Goal: Contribute content: Contribute content

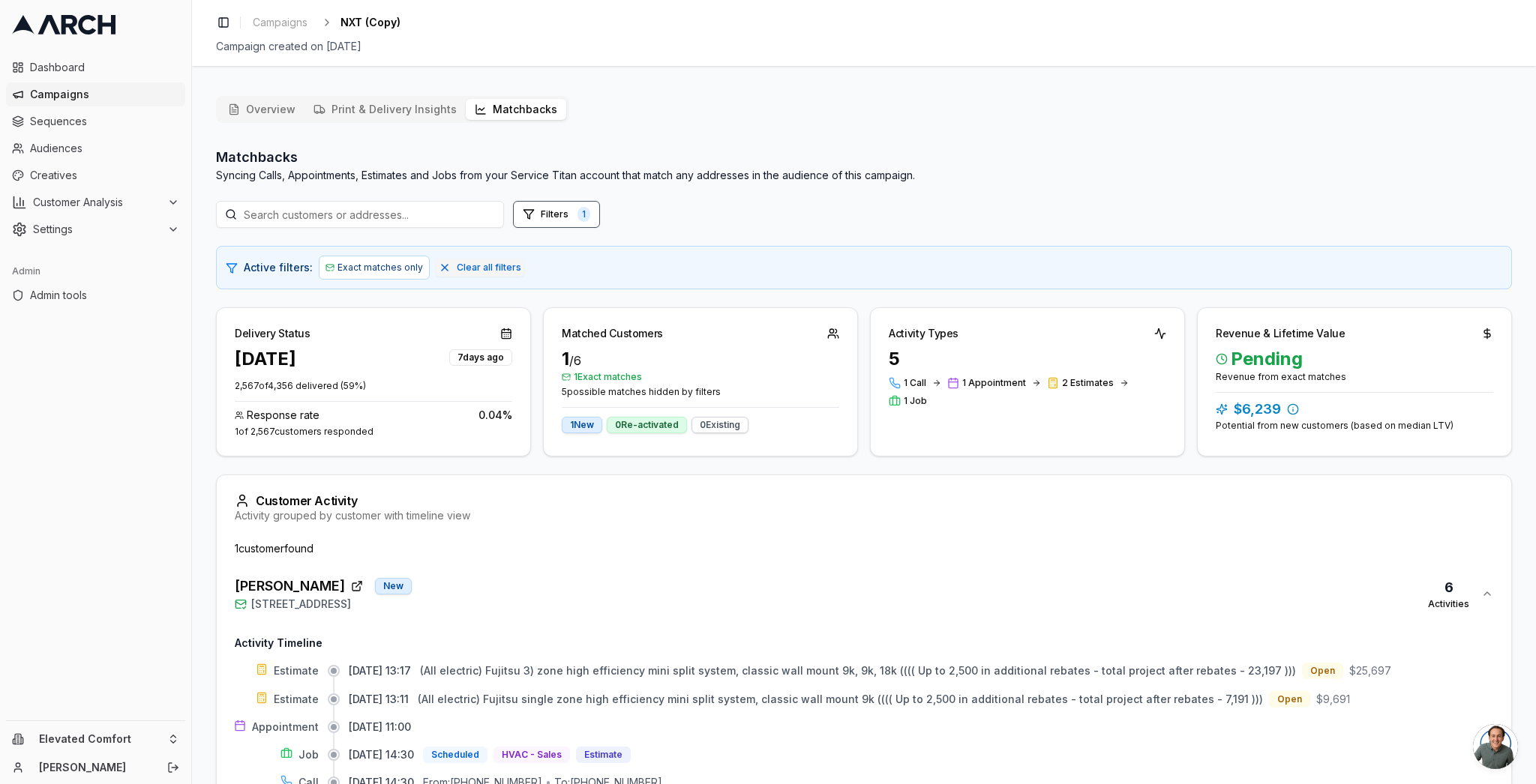
scroll to position [160, 0]
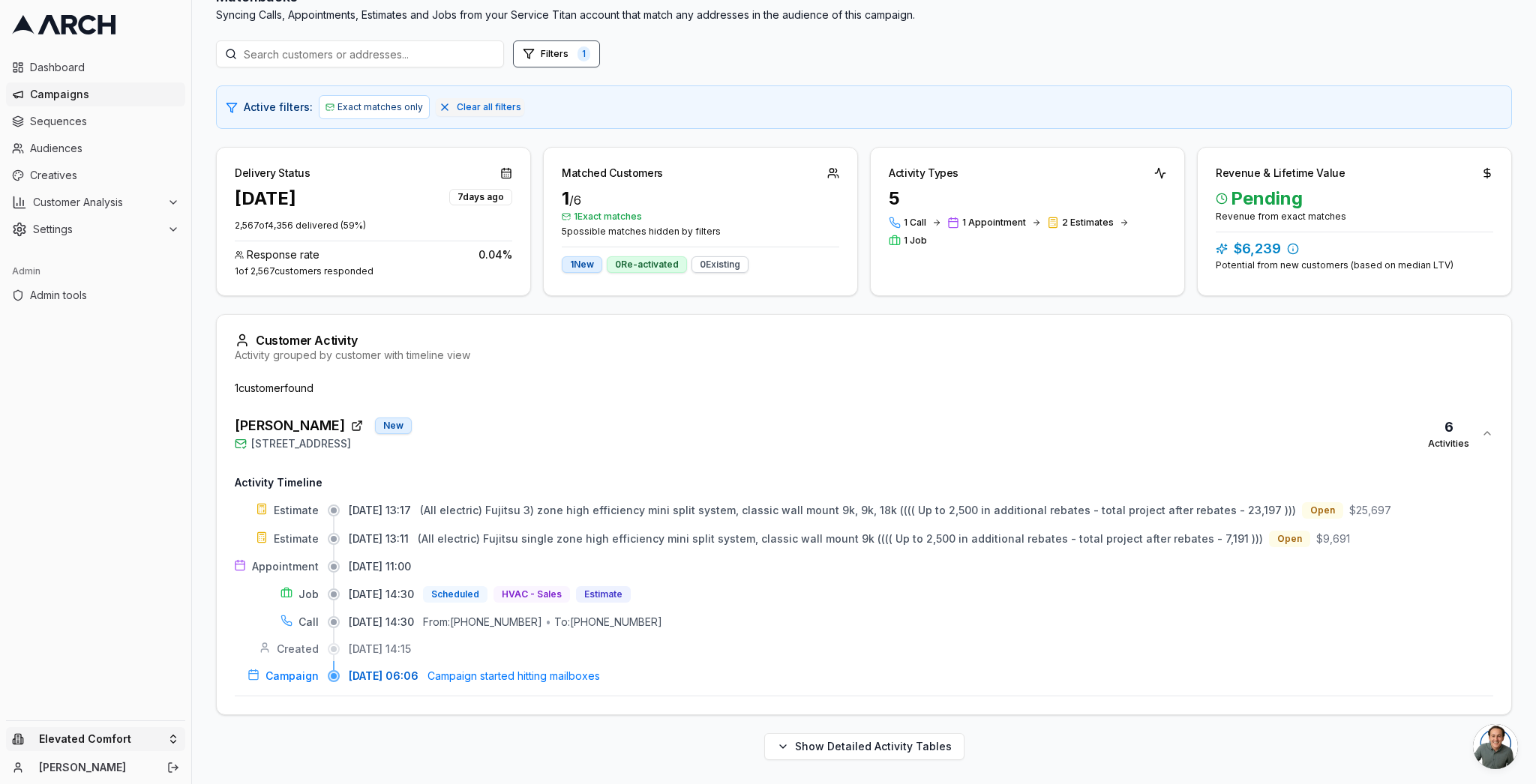
click at [129, 729] on html "Dashboard Campaigns Sequences Audiences Creatives Customer Analysis Settings Ad…" at bounding box center [768, 392] width 1536 height 784
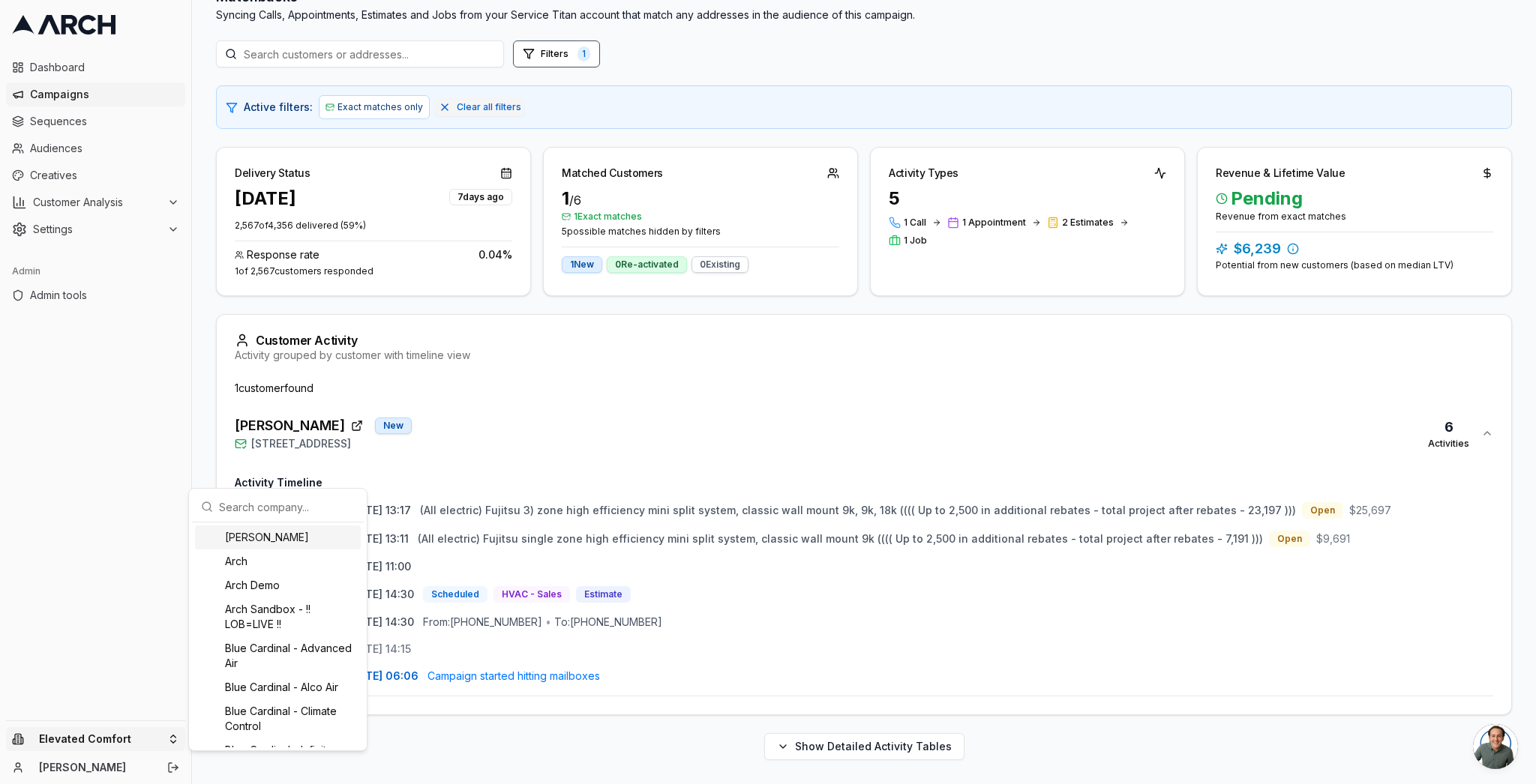
click at [264, 512] on input "text" at bounding box center [286, 507] width 136 height 30
type input "inter"
click at [304, 734] on div "Intermountain - Superior Water & Air" at bounding box center [277, 725] width 166 height 39
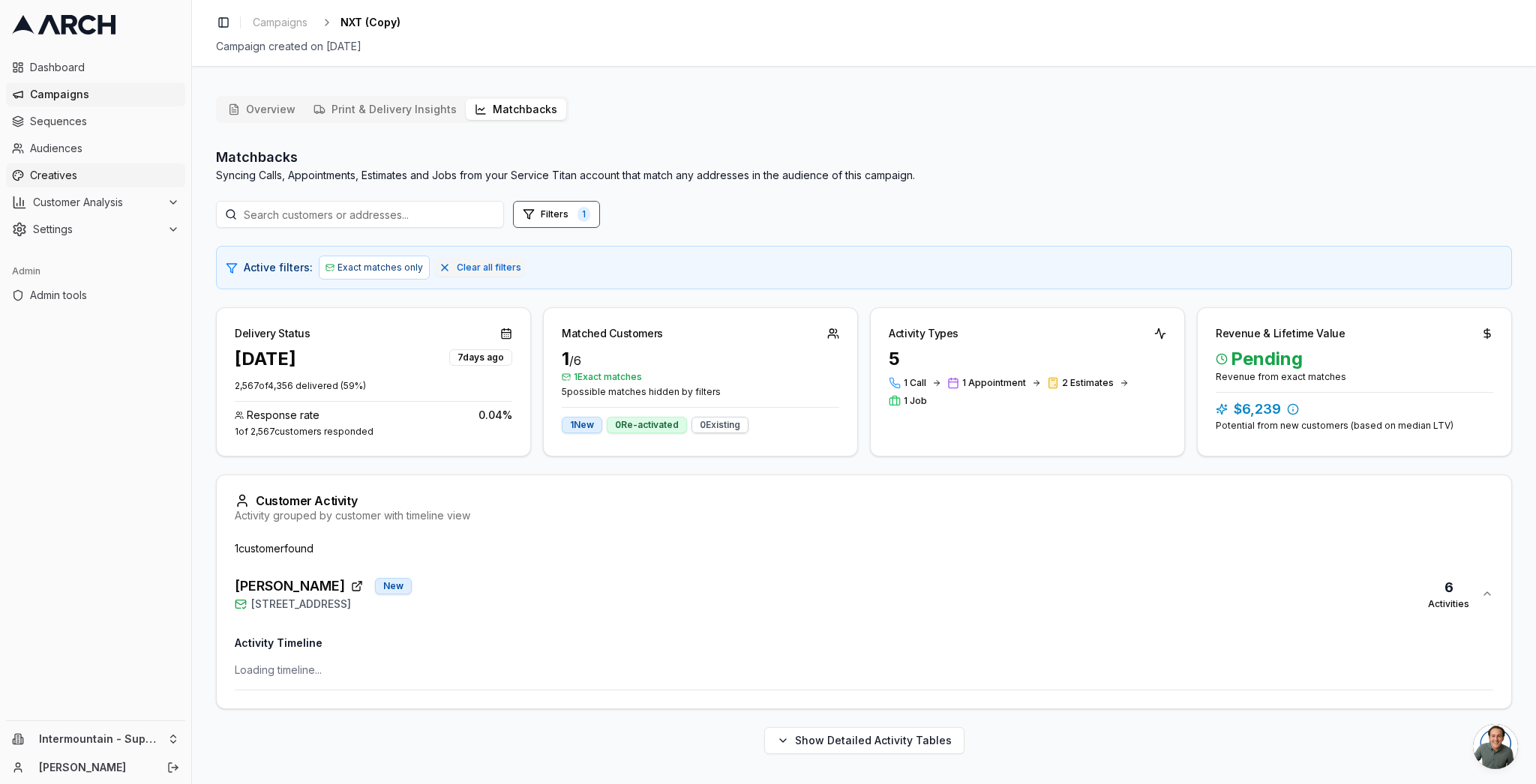
click at [76, 172] on span "Creatives" at bounding box center [105, 175] width 149 height 15
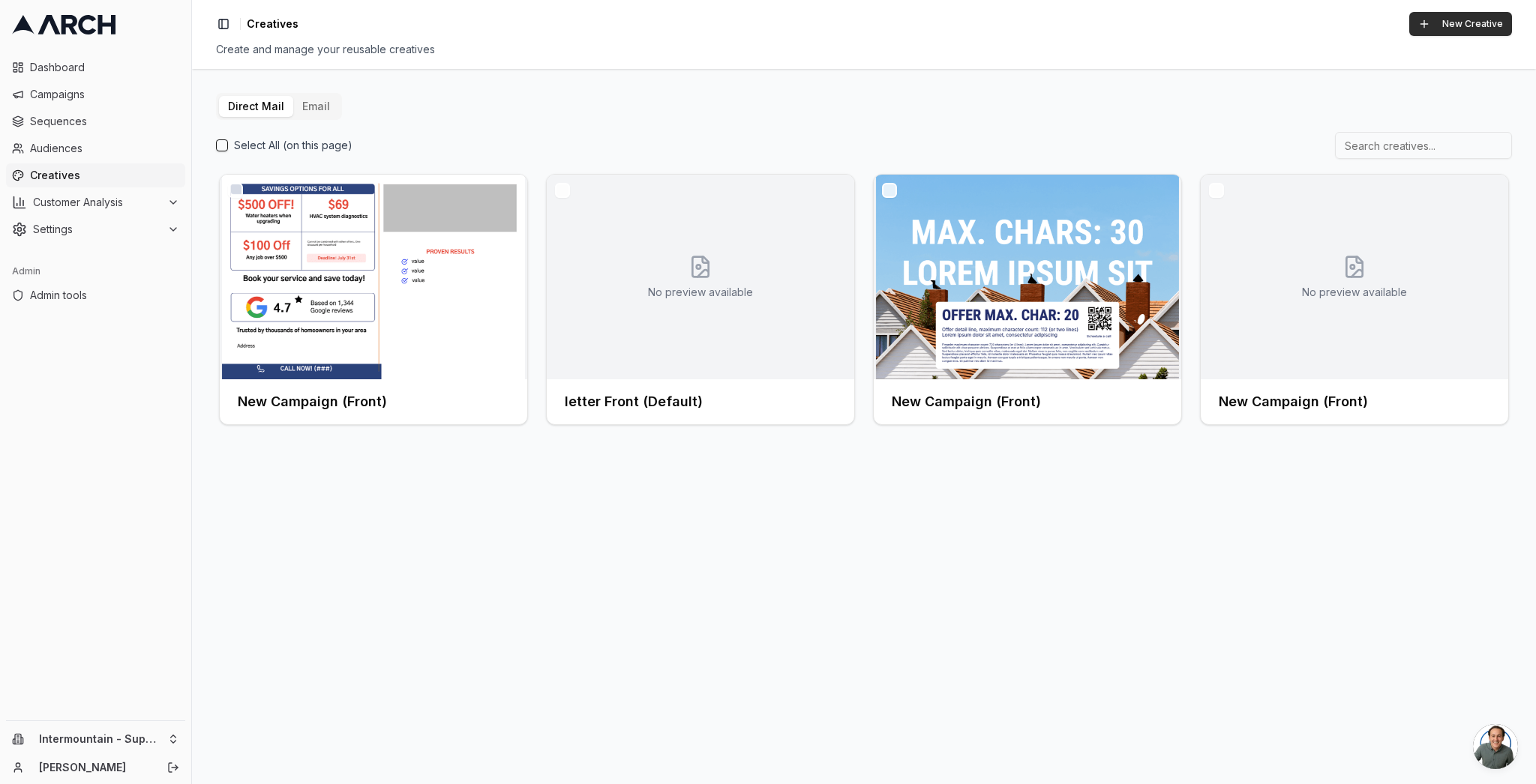
click at [1448, 17] on button "New Creative" at bounding box center [1461, 24] width 103 height 24
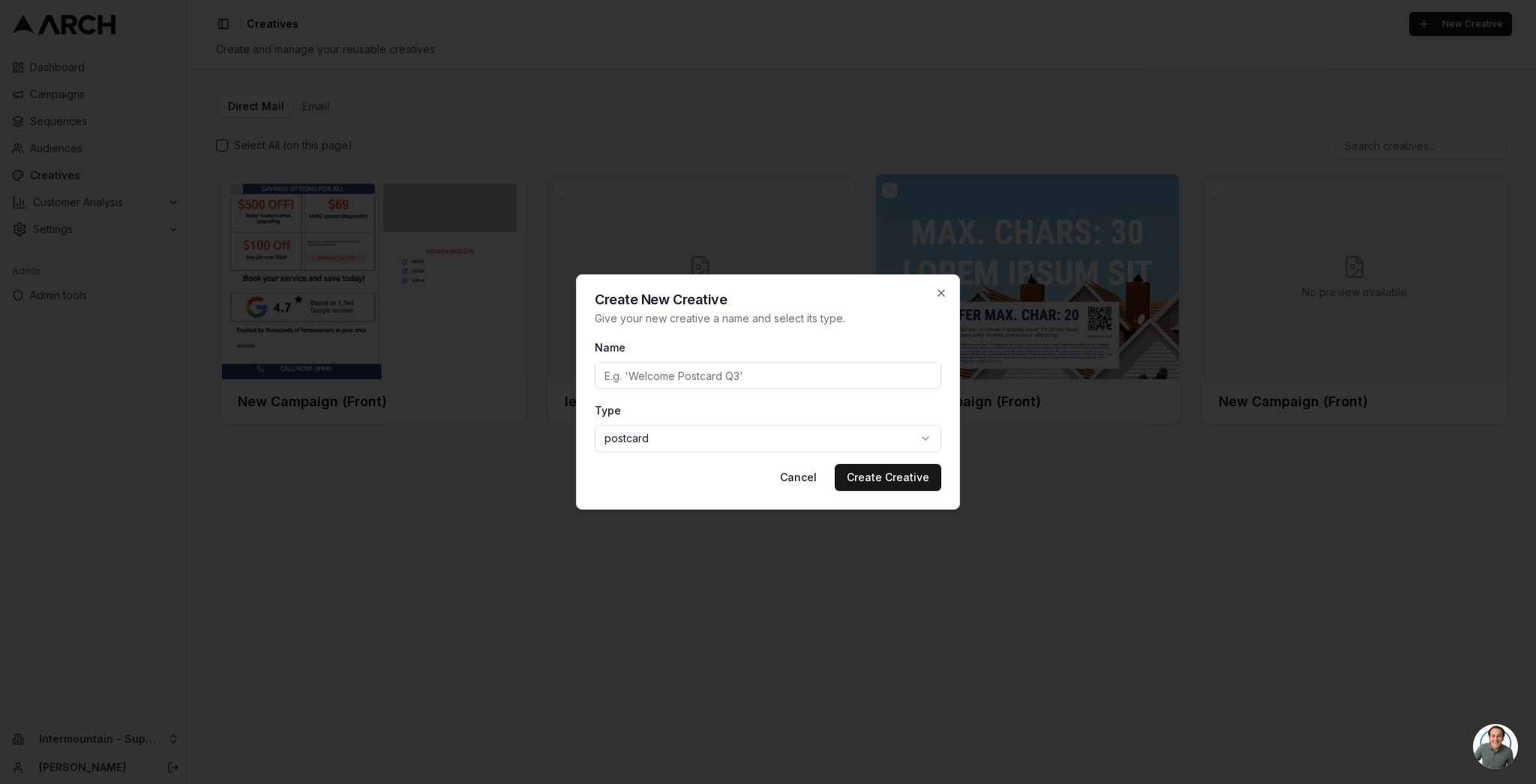
click at [729, 437] on body "Dashboard Campaigns Sequences Audiences Creatives Customer Analysis Settings Ad…" at bounding box center [768, 392] width 1536 height 784
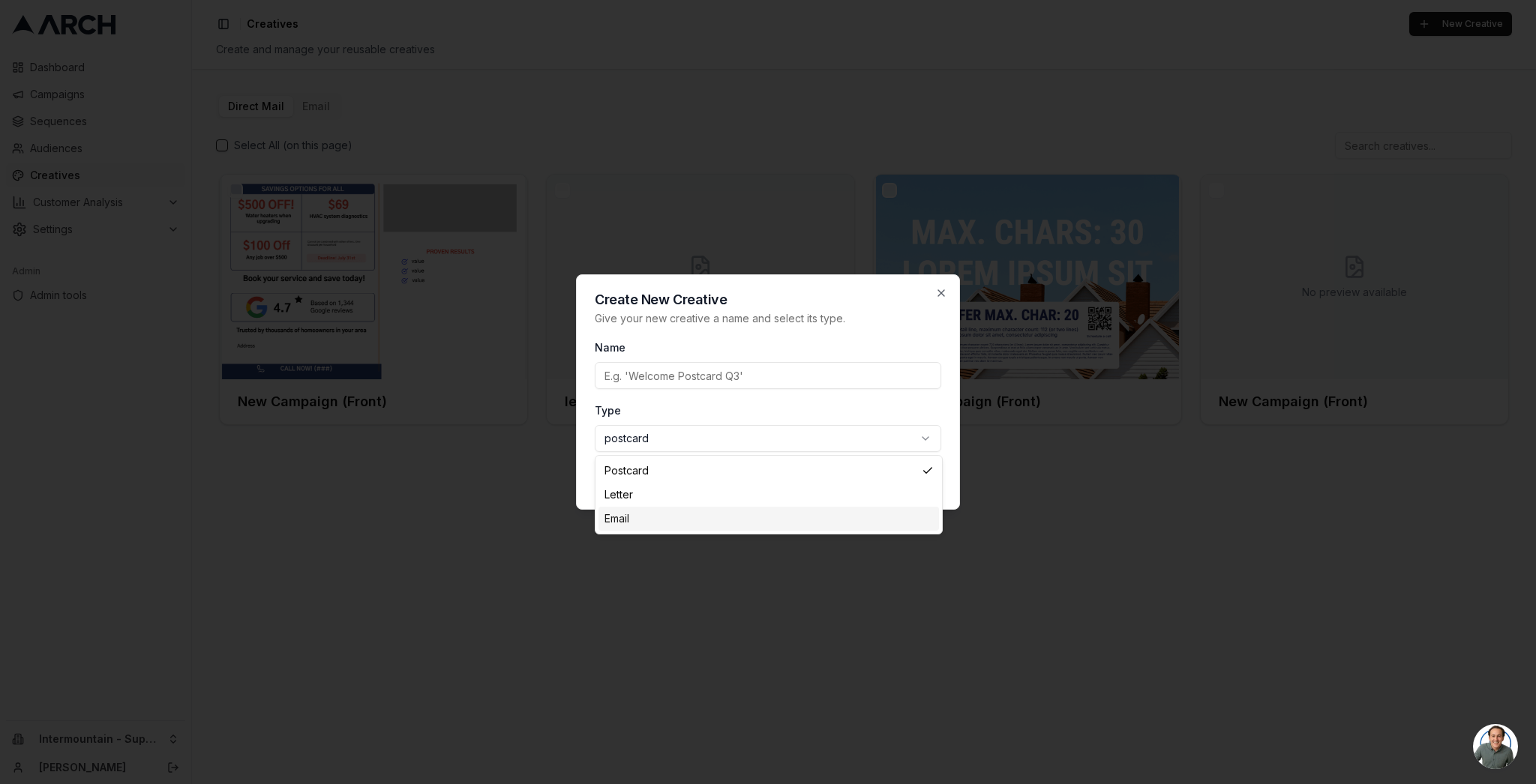
select select "email"
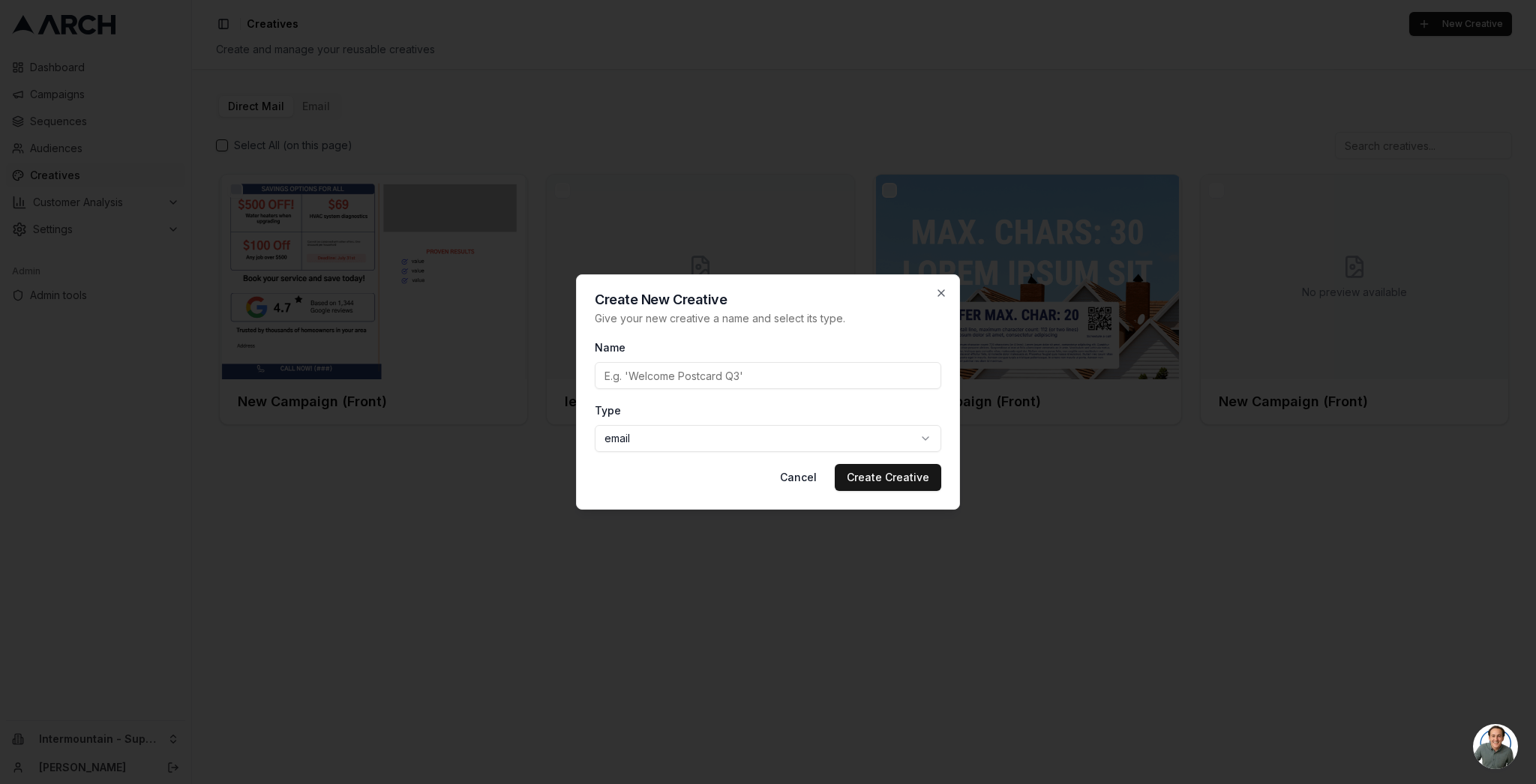
click at [674, 366] on input "Name" at bounding box center [768, 376] width 347 height 27
click at [777, 376] on input "Name" at bounding box center [768, 376] width 347 height 27
type input "First template preview"
click at [866, 471] on button "Create Creative" at bounding box center [888, 477] width 106 height 27
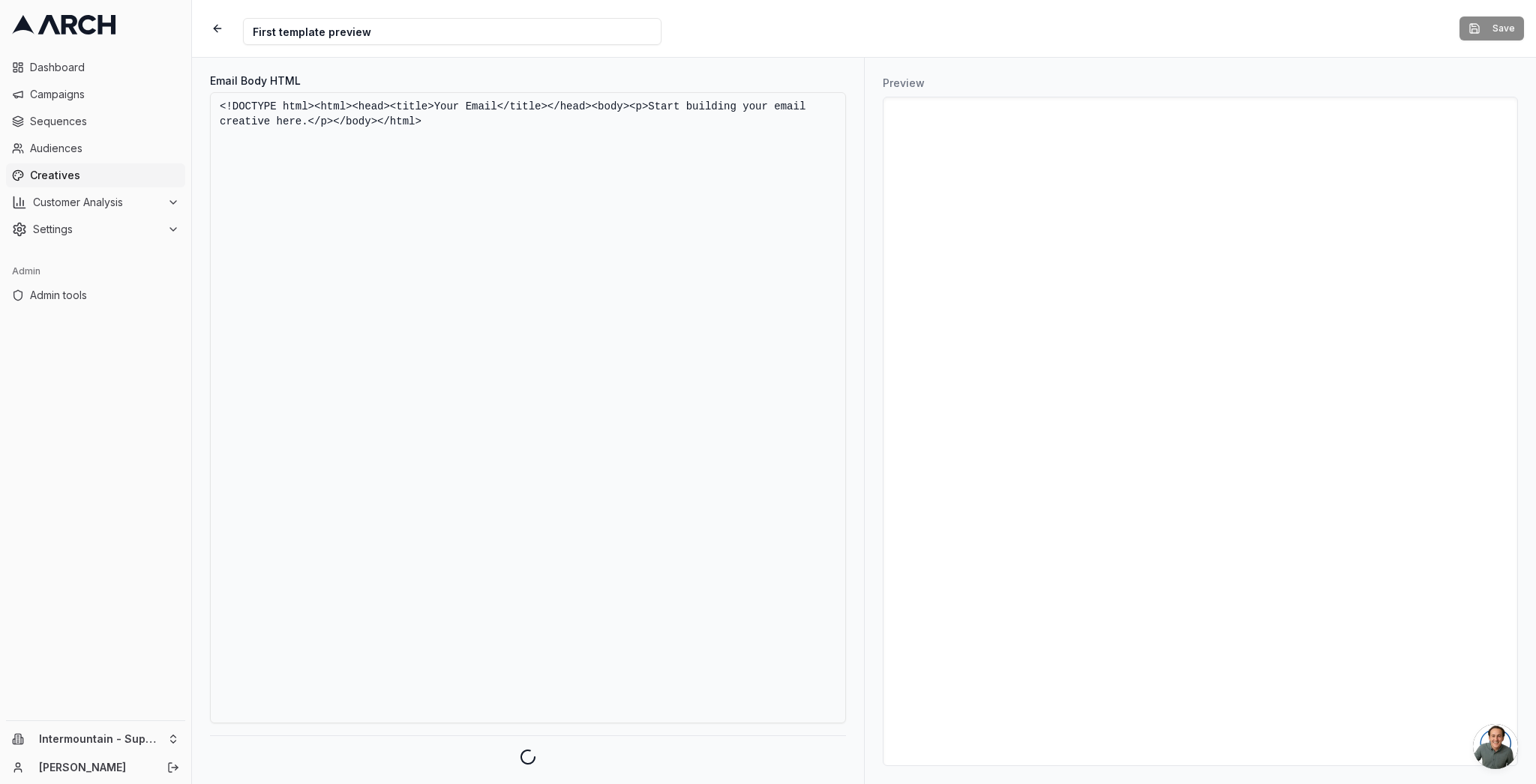
click at [480, 270] on textarea "<!DOCTYPE html><html><head><title>Your Email</title></head><body><p>Start build…" at bounding box center [528, 408] width 636 height 632
paste textarea "<html xmlns:v="urn:schemas-microsoft-com:vml" xmlns:o="urn:schemas-microsoft-co…"
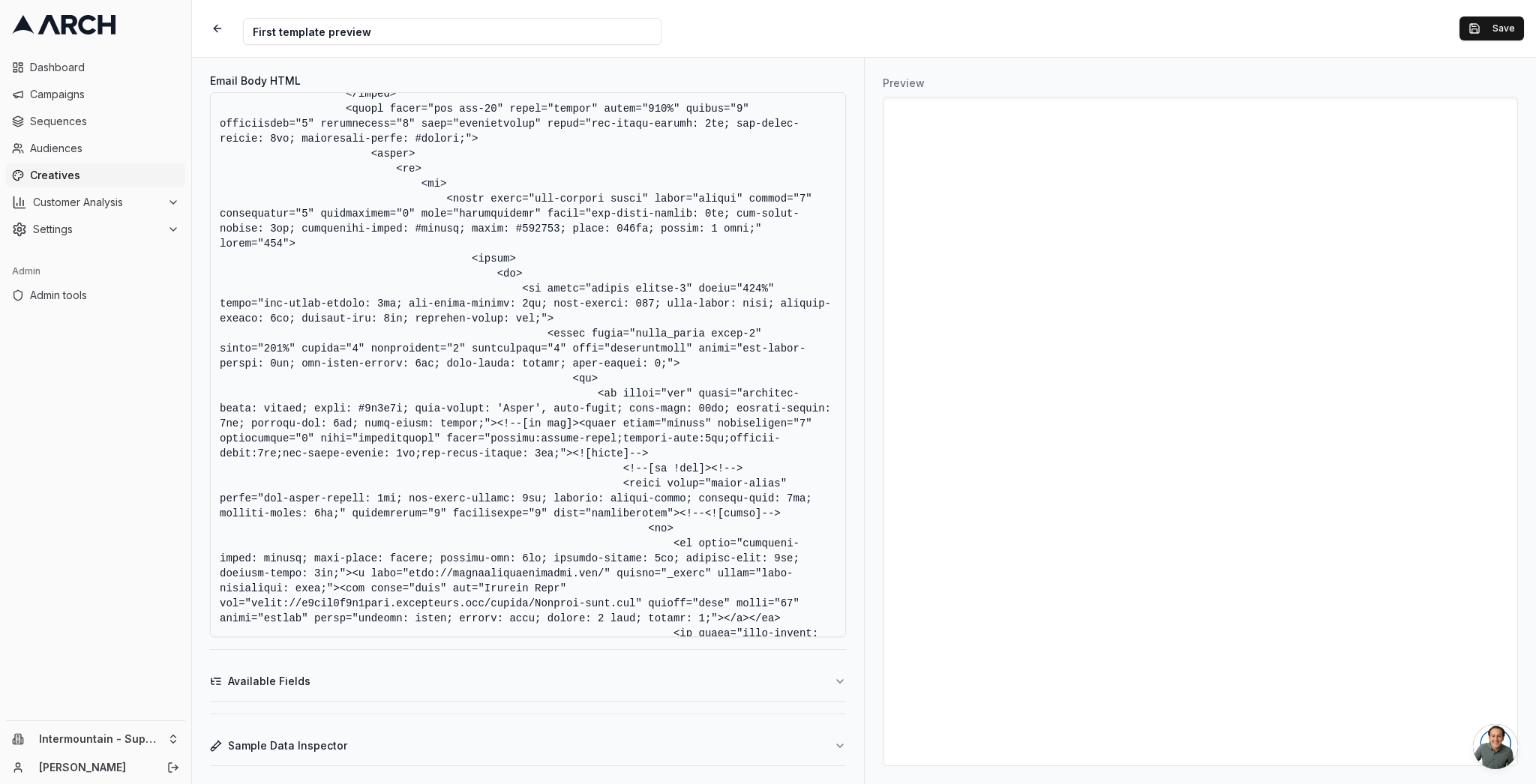
scroll to position [20384, 0]
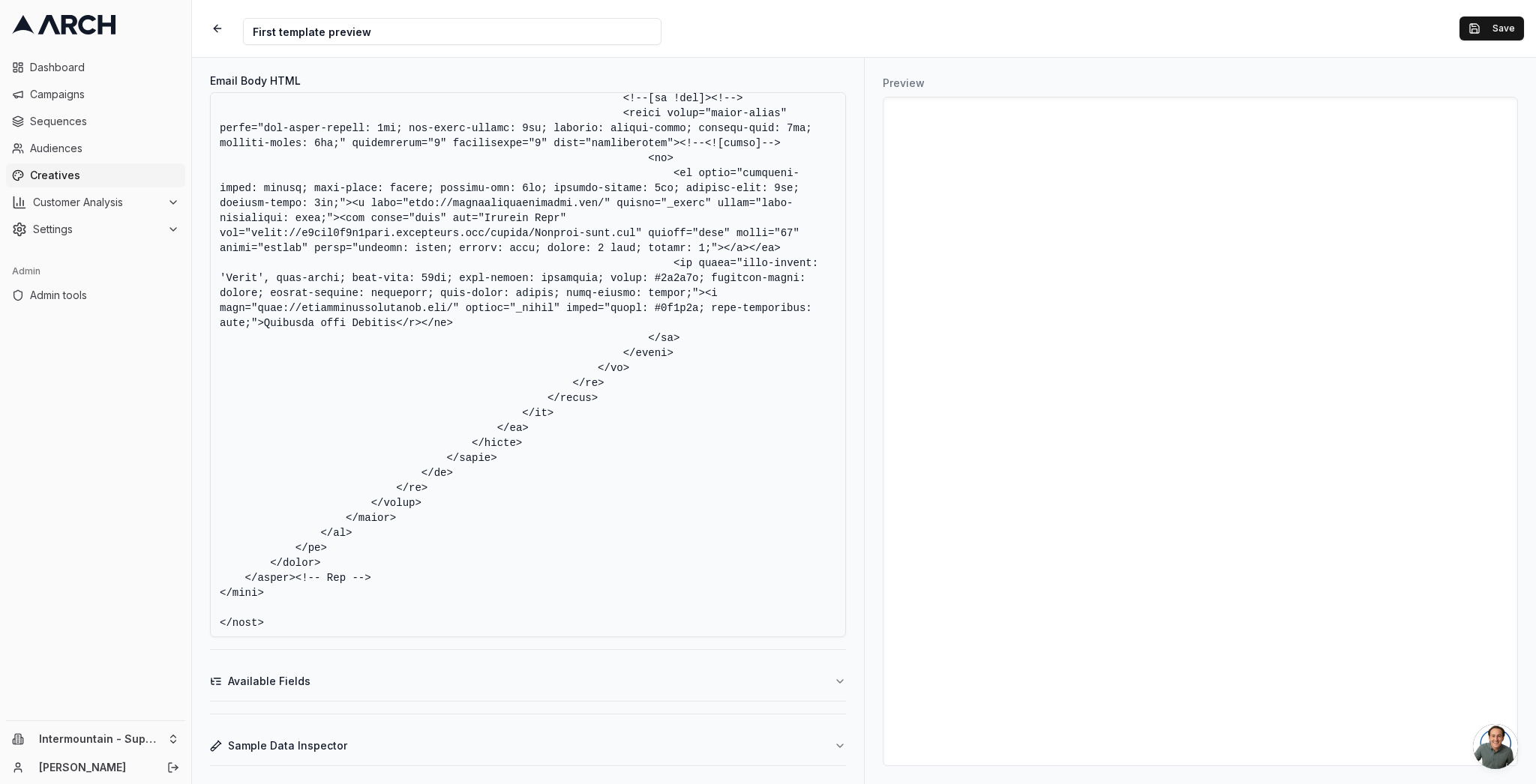
click at [378, 312] on textarea "Email Body HTML" at bounding box center [528, 364] width 636 height 545
click at [483, 330] on textarea "Email Body HTML" at bounding box center [528, 364] width 636 height 545
click at [674, 262] on textarea "Email Body HTML" at bounding box center [528, 364] width 636 height 545
click at [672, 171] on textarea "Email Body HTML" at bounding box center [528, 364] width 636 height 545
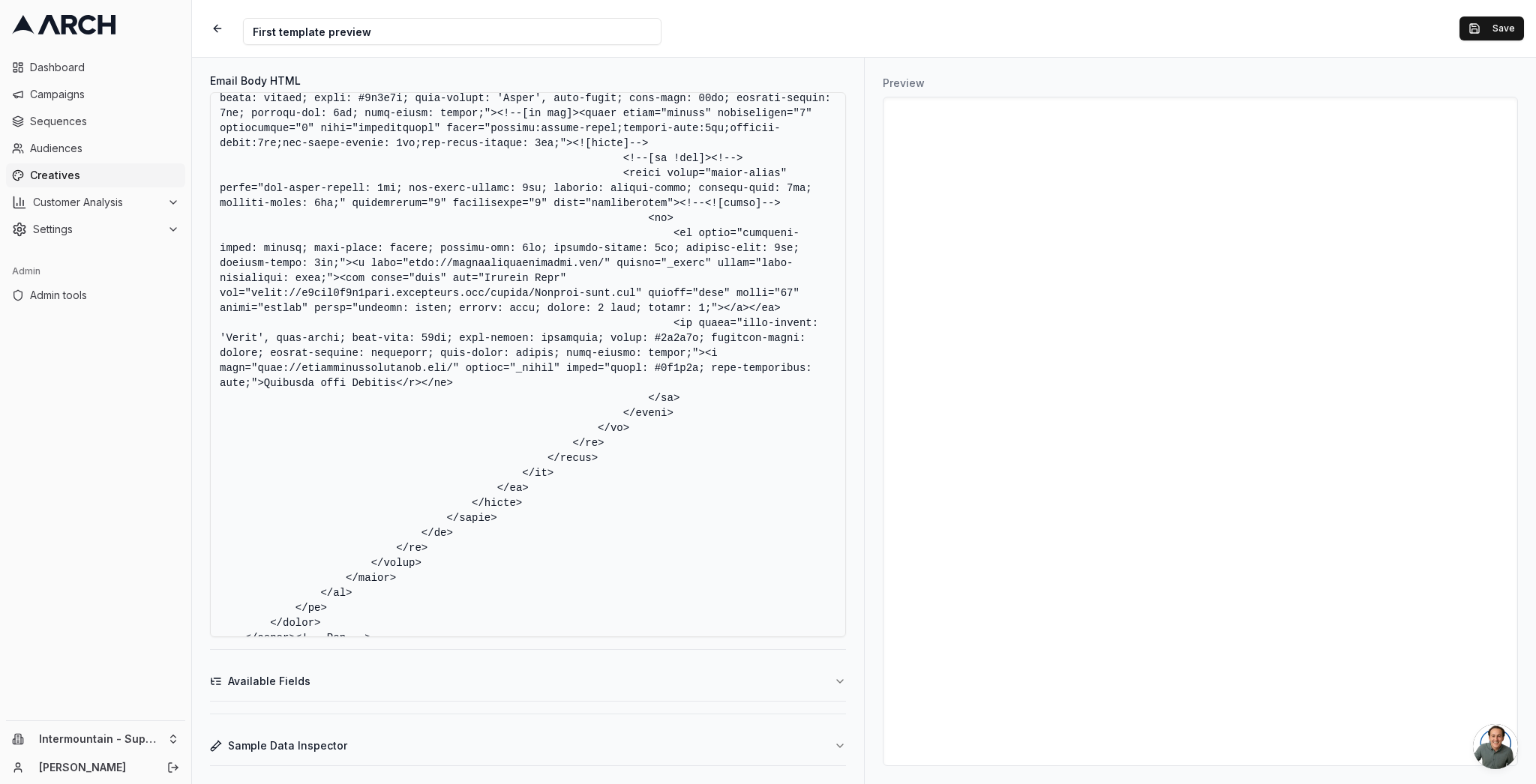
scroll to position [20265, 0]
click at [487, 438] on textarea "Email Body HTML" at bounding box center [528, 364] width 636 height 545
click at [544, 344] on textarea "Email Body HTML" at bounding box center [528, 364] width 636 height 545
click at [542, 313] on textarea "Email Body HTML" at bounding box center [528, 364] width 636 height 545
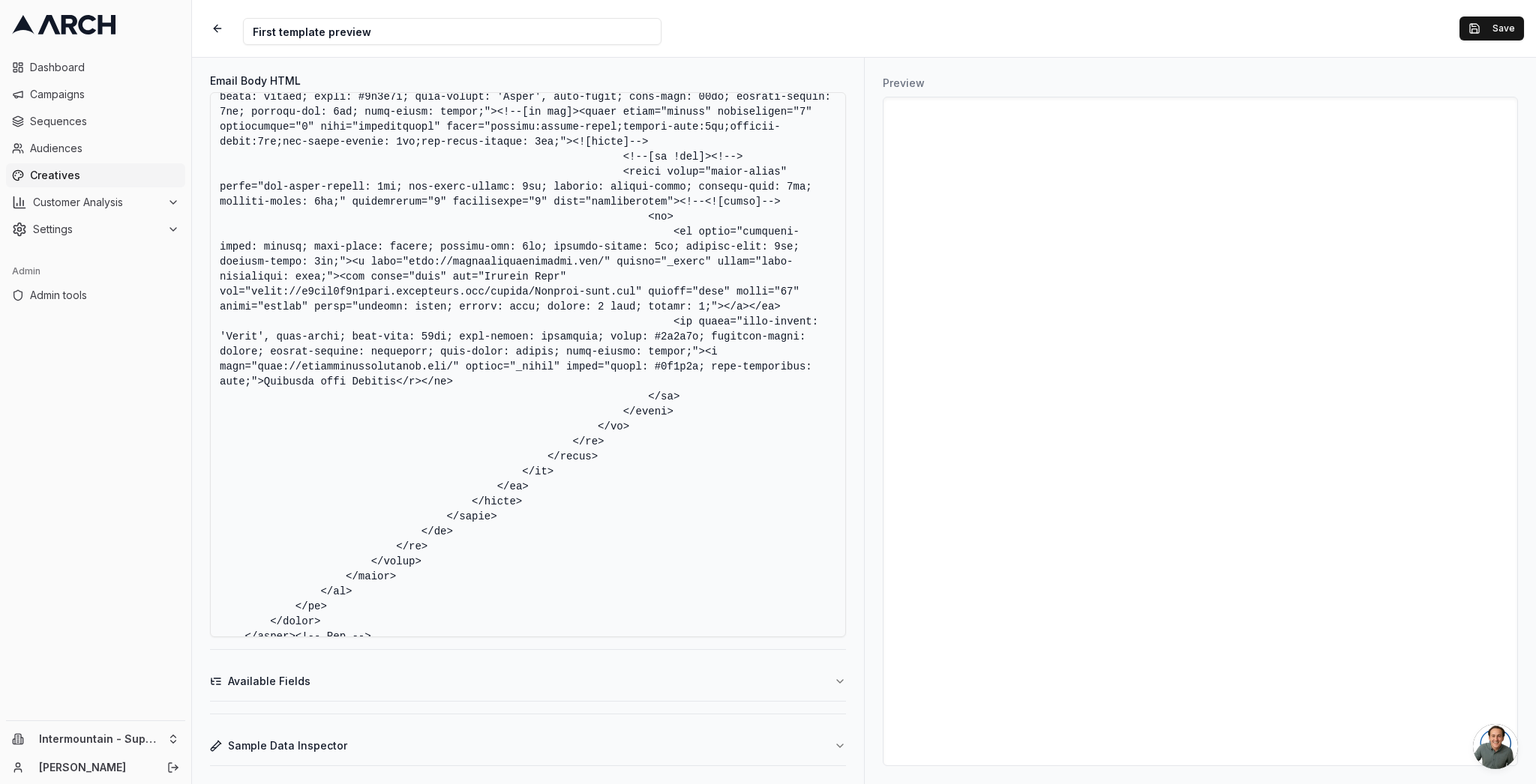
click at [402, 323] on textarea "Email Body HTML" at bounding box center [528, 364] width 636 height 545
click at [511, 318] on textarea "Email Body HTML" at bounding box center [528, 364] width 636 height 545
click at [519, 338] on textarea "Email Body HTML" at bounding box center [528, 364] width 636 height 545
drag, startPoint x: 652, startPoint y: 276, endPoint x: 677, endPoint y: 365, distance: 92.4
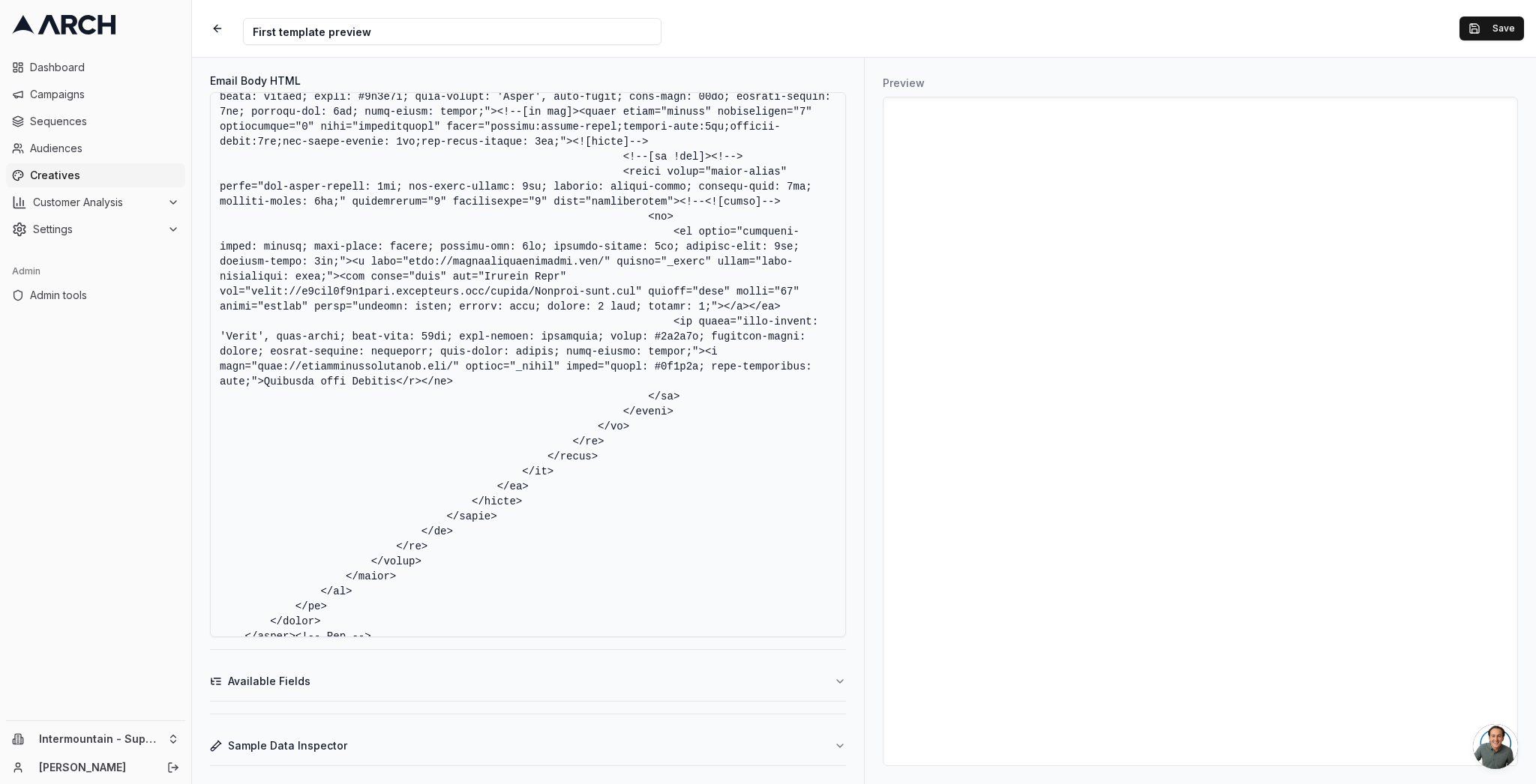
click at [652, 276] on textarea "Email Body HTML" at bounding box center [528, 364] width 636 height 545
click at [713, 452] on textarea "Email Body HTML" at bounding box center [528, 364] width 636 height 545
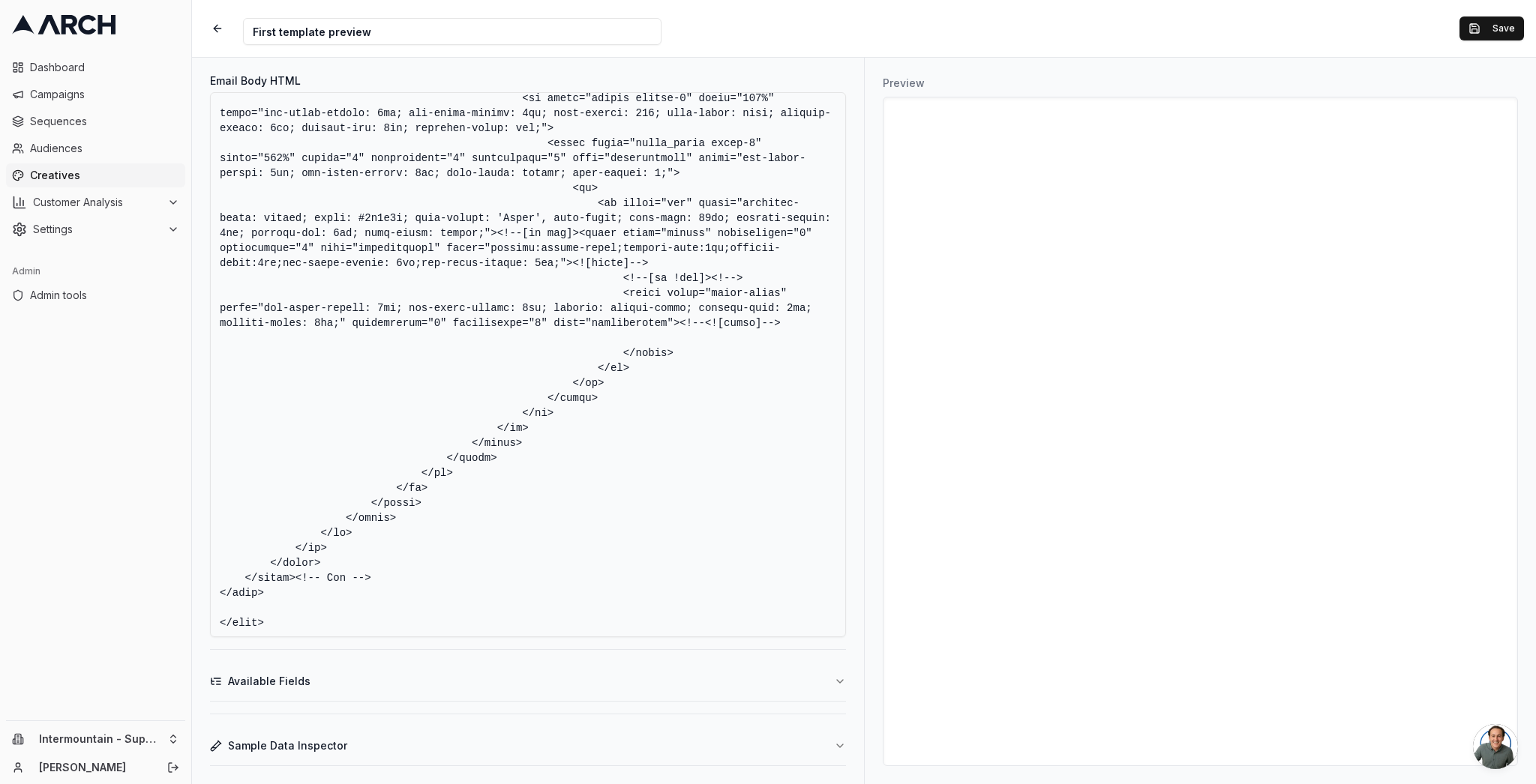
scroll to position [20204, 0]
click at [561, 330] on textarea "Email Body HTML" at bounding box center [528, 364] width 636 height 545
click at [1477, 29] on button "Save" at bounding box center [1492, 28] width 65 height 24
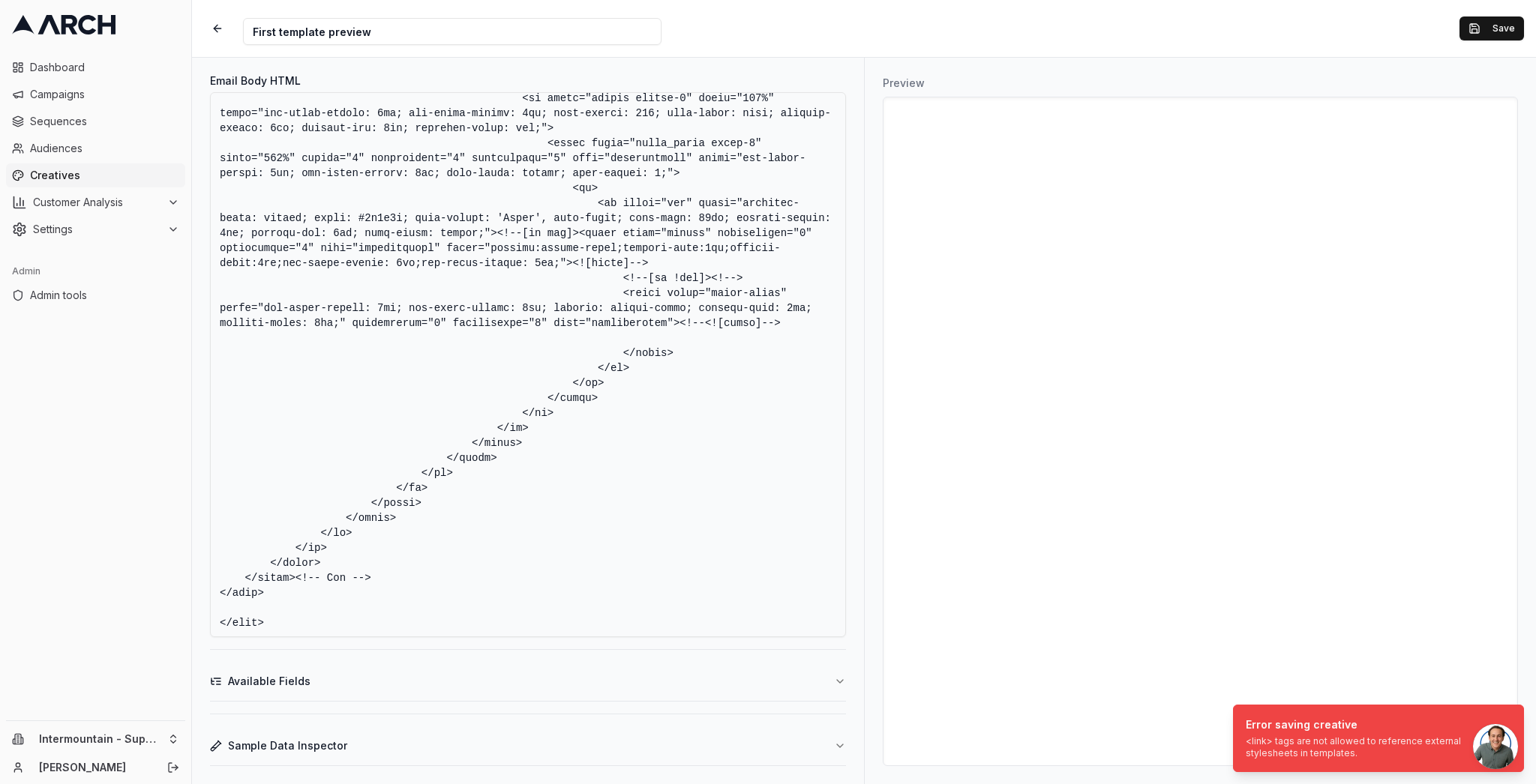
click at [613, 387] on textarea "Email Body HTML" at bounding box center [528, 364] width 636 height 545
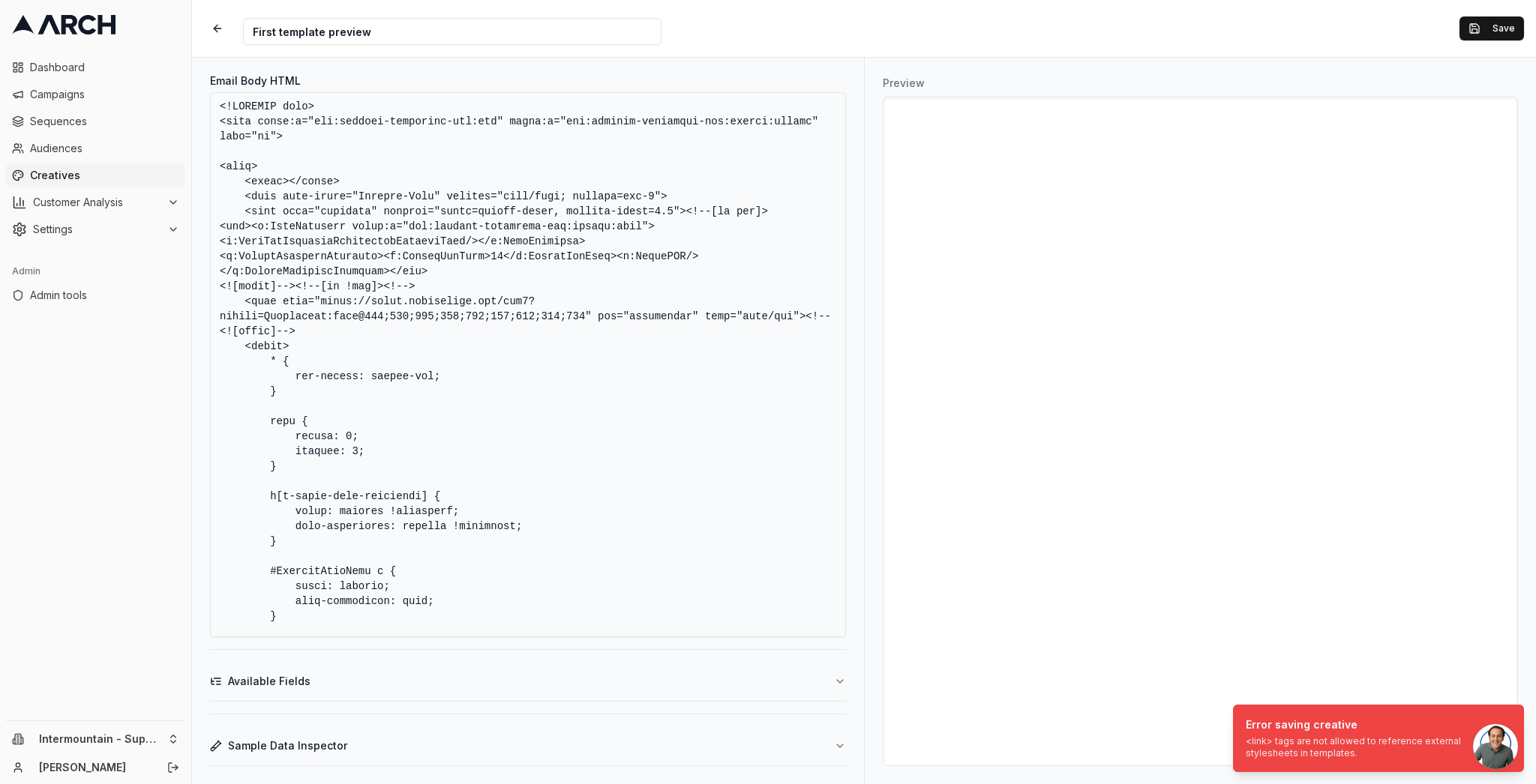
click at [282, 301] on textarea "Email Body HTML" at bounding box center [528, 364] width 636 height 545
click at [308, 320] on textarea "Email Body HTML" at bounding box center [528, 364] width 636 height 545
drag, startPoint x: 320, startPoint y: 338, endPoint x: 300, endPoint y: 329, distance: 21.9
click at [320, 338] on textarea "Email Body HTML" at bounding box center [528, 364] width 636 height 545
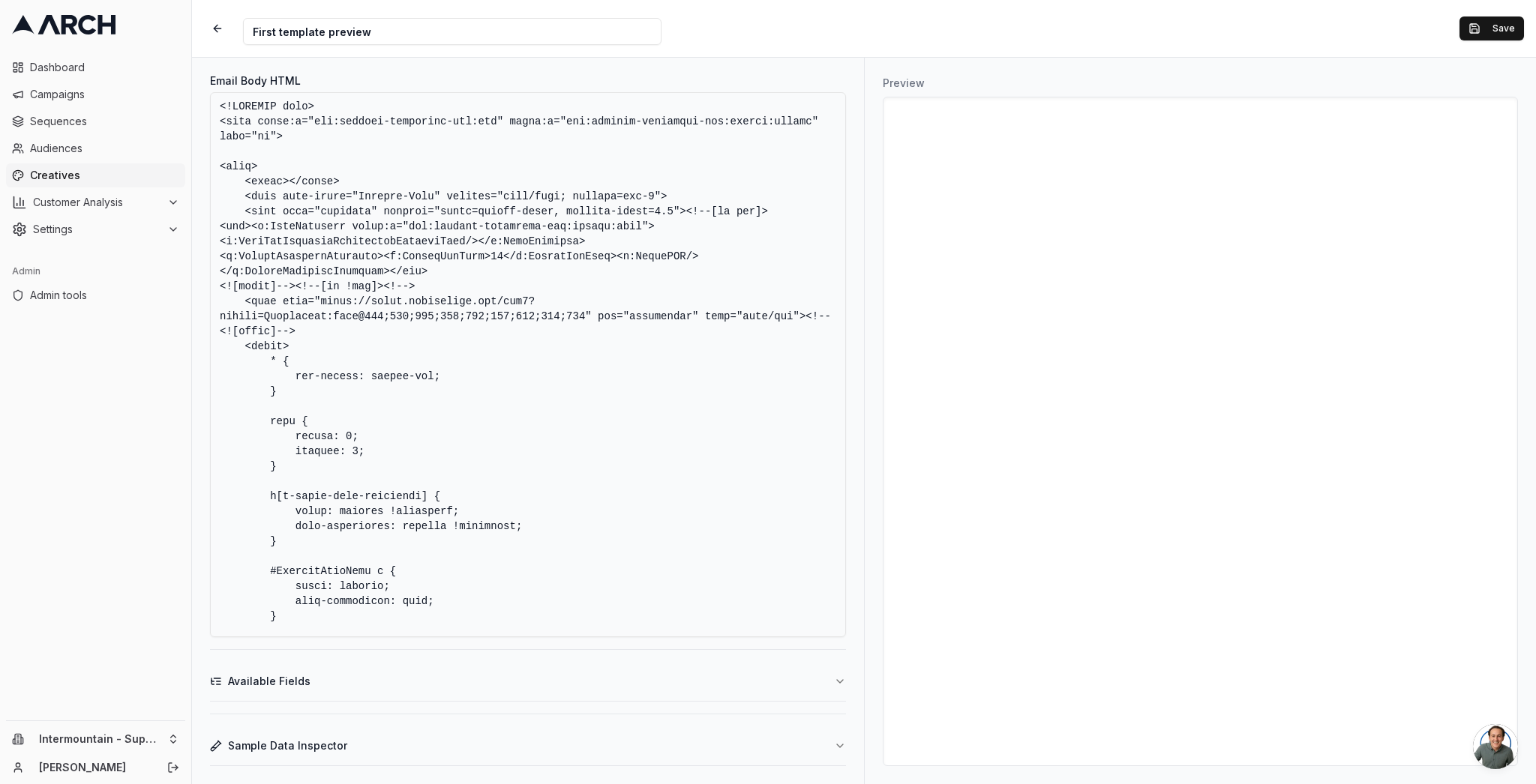
click at [241, 299] on textarea "Email Body HTML" at bounding box center [528, 364] width 636 height 545
click at [458, 281] on textarea "Email Body HTML" at bounding box center [528, 364] width 636 height 545
drag, startPoint x: 319, startPoint y: 327, endPoint x: 329, endPoint y: 328, distance: 10.0
click at [319, 327] on textarea "Email Body HTML" at bounding box center [528, 364] width 636 height 545
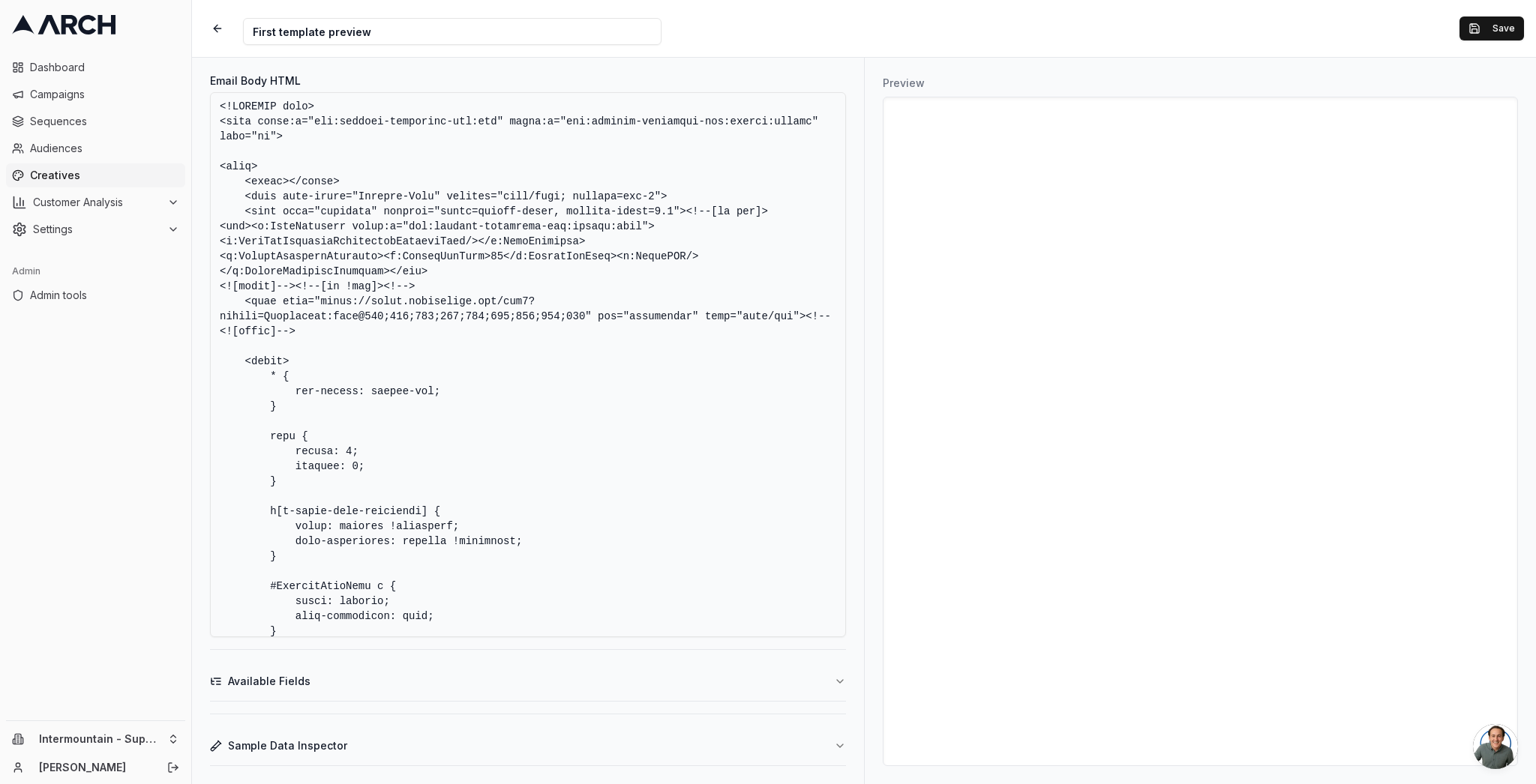
paste textarea "@import url('[URL][DOMAIN_NAME]);"
click at [296, 315] on textarea "Email Body HTML" at bounding box center [528, 364] width 636 height 545
click at [574, 344] on textarea "Email Body HTML" at bounding box center [528, 364] width 636 height 545
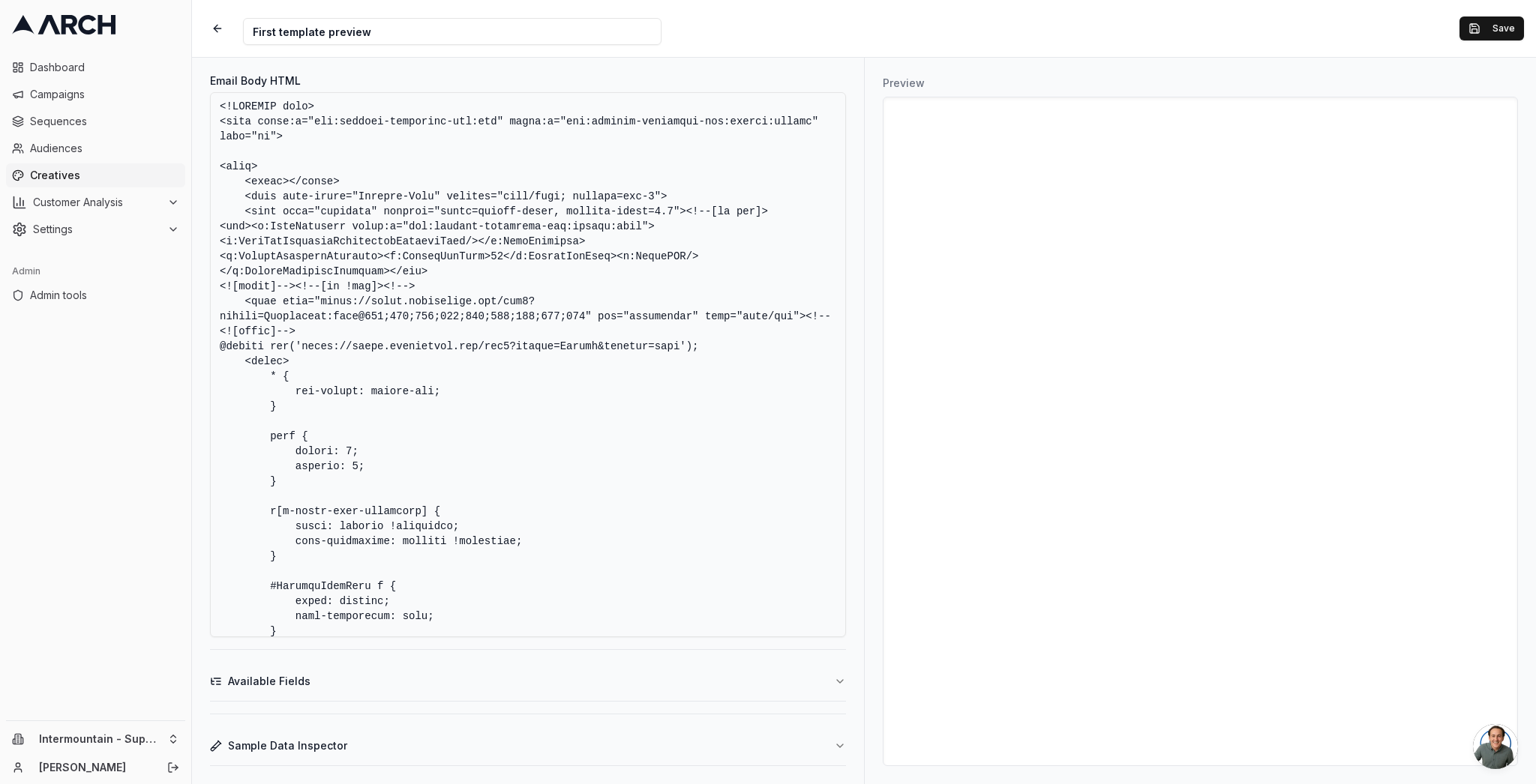
paste textarea "Montserrat"
click at [322, 333] on textarea "Email Body HTML" at bounding box center [528, 364] width 636 height 545
click at [242, 300] on textarea "Email Body HTML" at bounding box center [528, 364] width 636 height 545
click at [246, 329] on textarea "Email Body HTML" at bounding box center [528, 364] width 636 height 545
drag, startPoint x: 459, startPoint y: 295, endPoint x: 467, endPoint y: 296, distance: 8.1
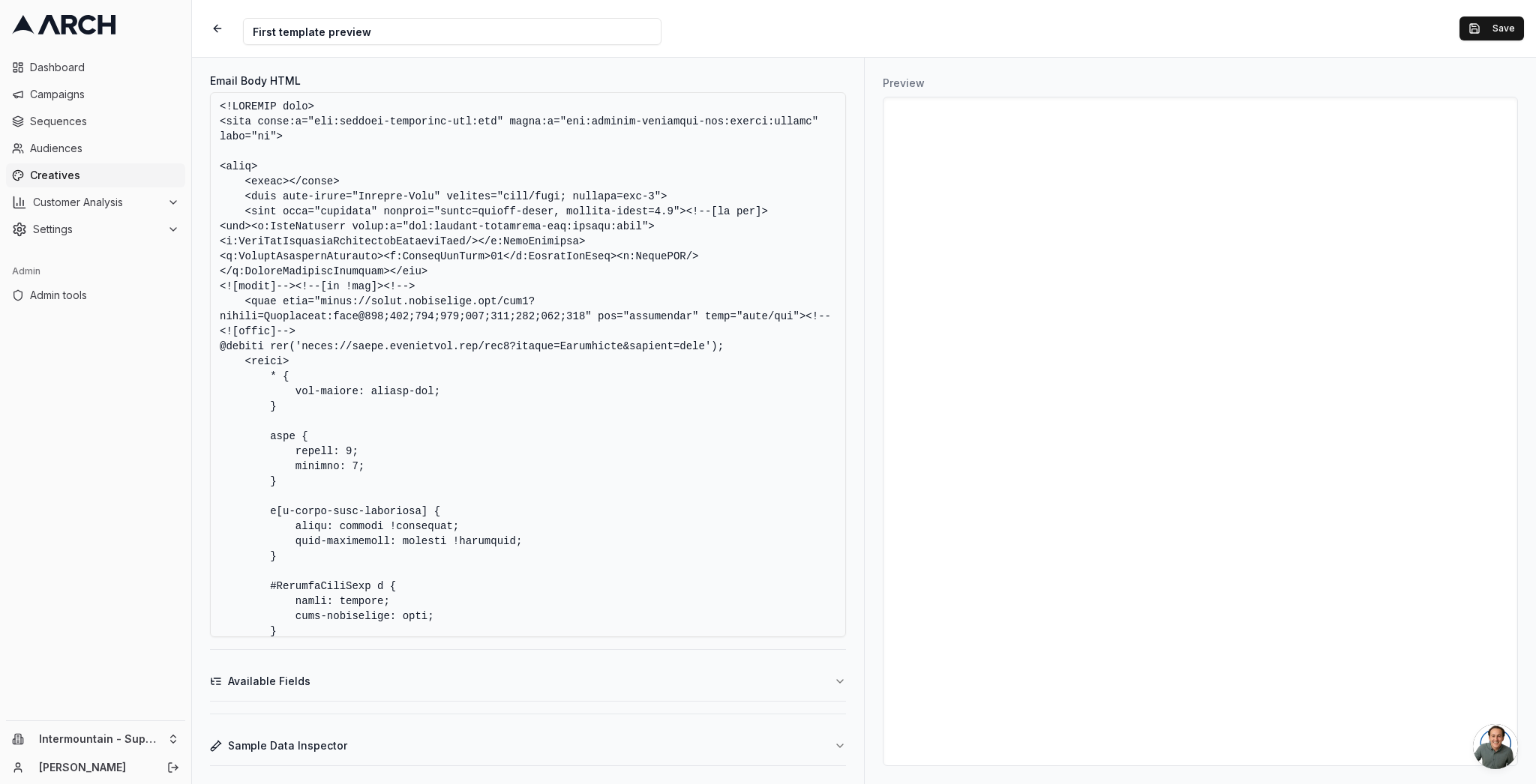
click at [459, 295] on textarea "Email Body HTML" at bounding box center [528, 364] width 636 height 545
click at [759, 277] on textarea "Email Body HTML" at bounding box center [528, 364] width 636 height 545
click at [221, 324] on textarea "Email Body HTML" at bounding box center [528, 364] width 636 height 545
click at [240, 304] on textarea "Email Body HTML" at bounding box center [528, 364] width 636 height 545
click at [805, 315] on textarea "Email Body HTML" at bounding box center [528, 364] width 636 height 545
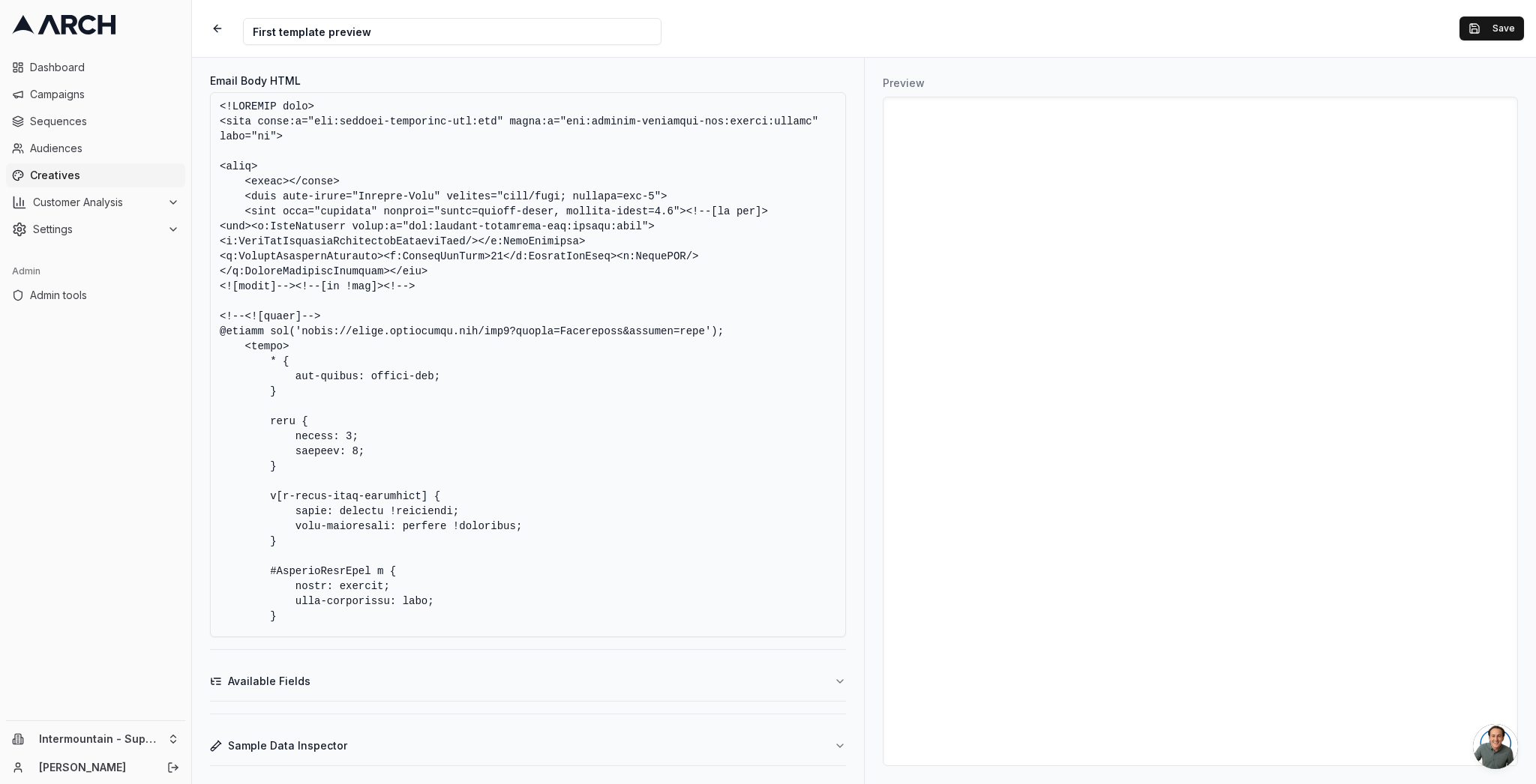
paste textarea "@font-face { font-family: 'Roboto'; font-style: normal; font-weight: 400; src: …"
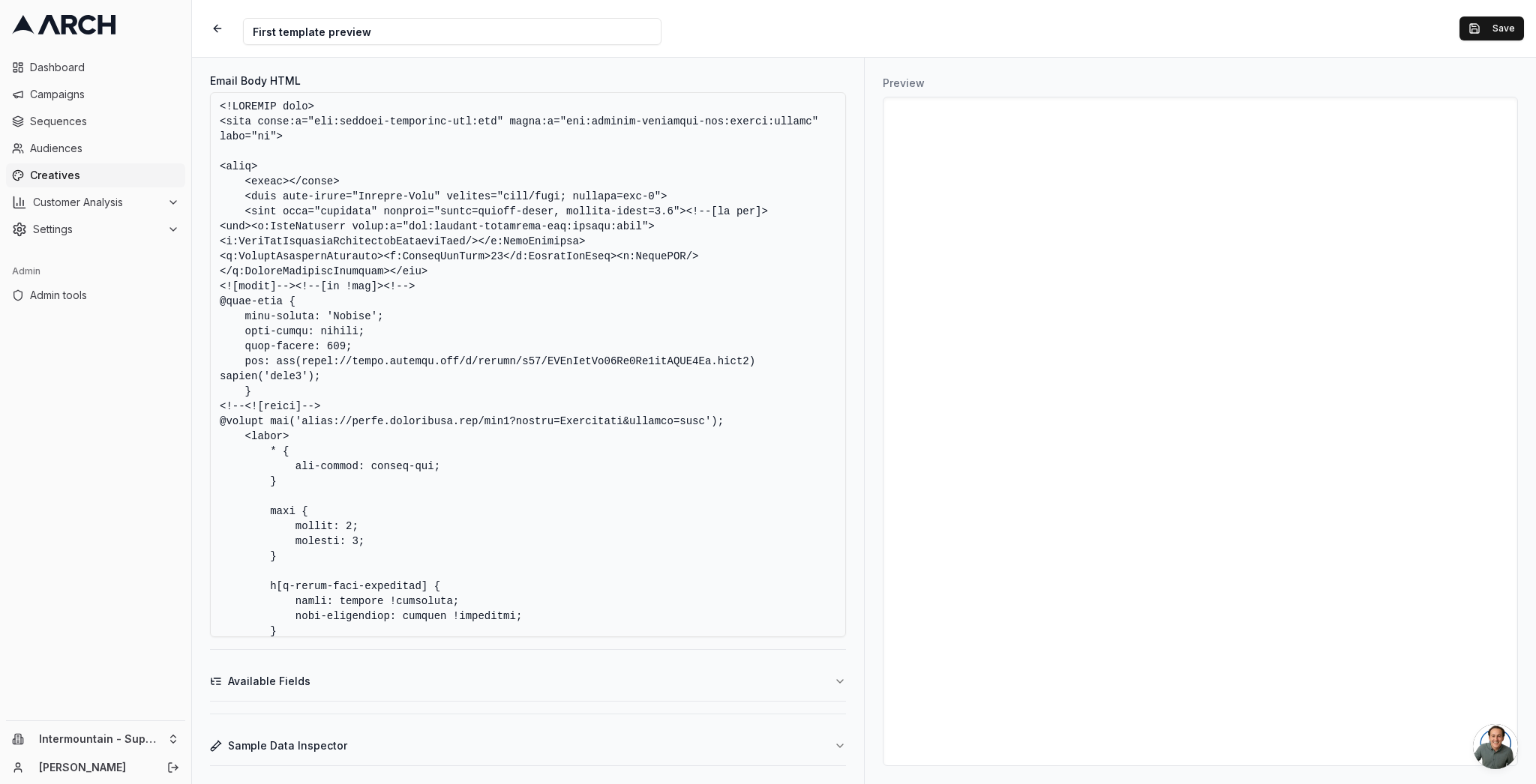
click at [354, 314] on textarea "Email Body HTML" at bounding box center [528, 364] width 636 height 545
click at [499, 357] on textarea "Email Body HTML" at bounding box center [528, 364] width 636 height 545
click at [361, 441] on textarea "Email Body HTML" at bounding box center [528, 364] width 636 height 545
paste textarea "@import url('[URL][DOMAIN_NAME]);"
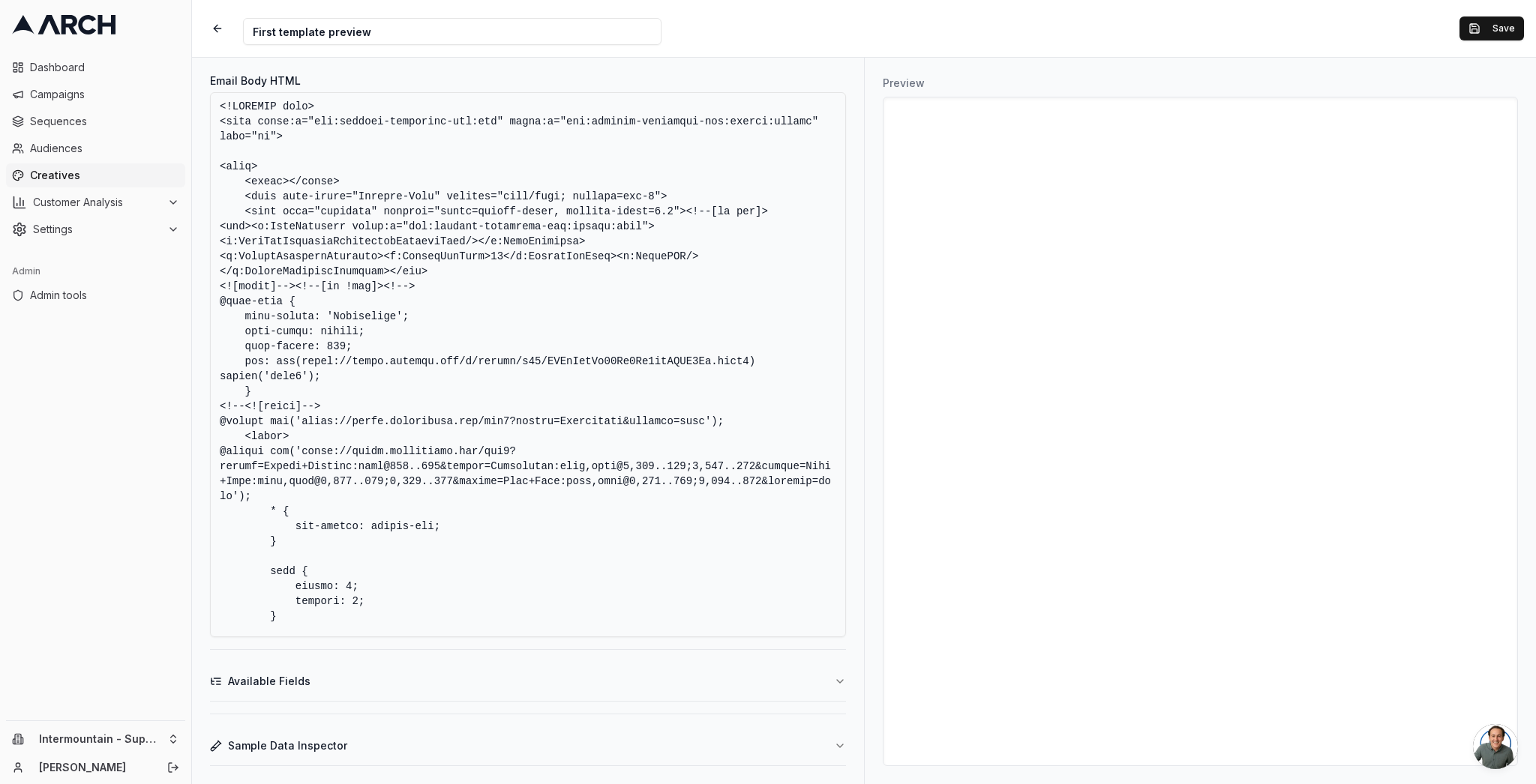
click at [302, 434] on textarea "Email Body HTML" at bounding box center [528, 364] width 636 height 545
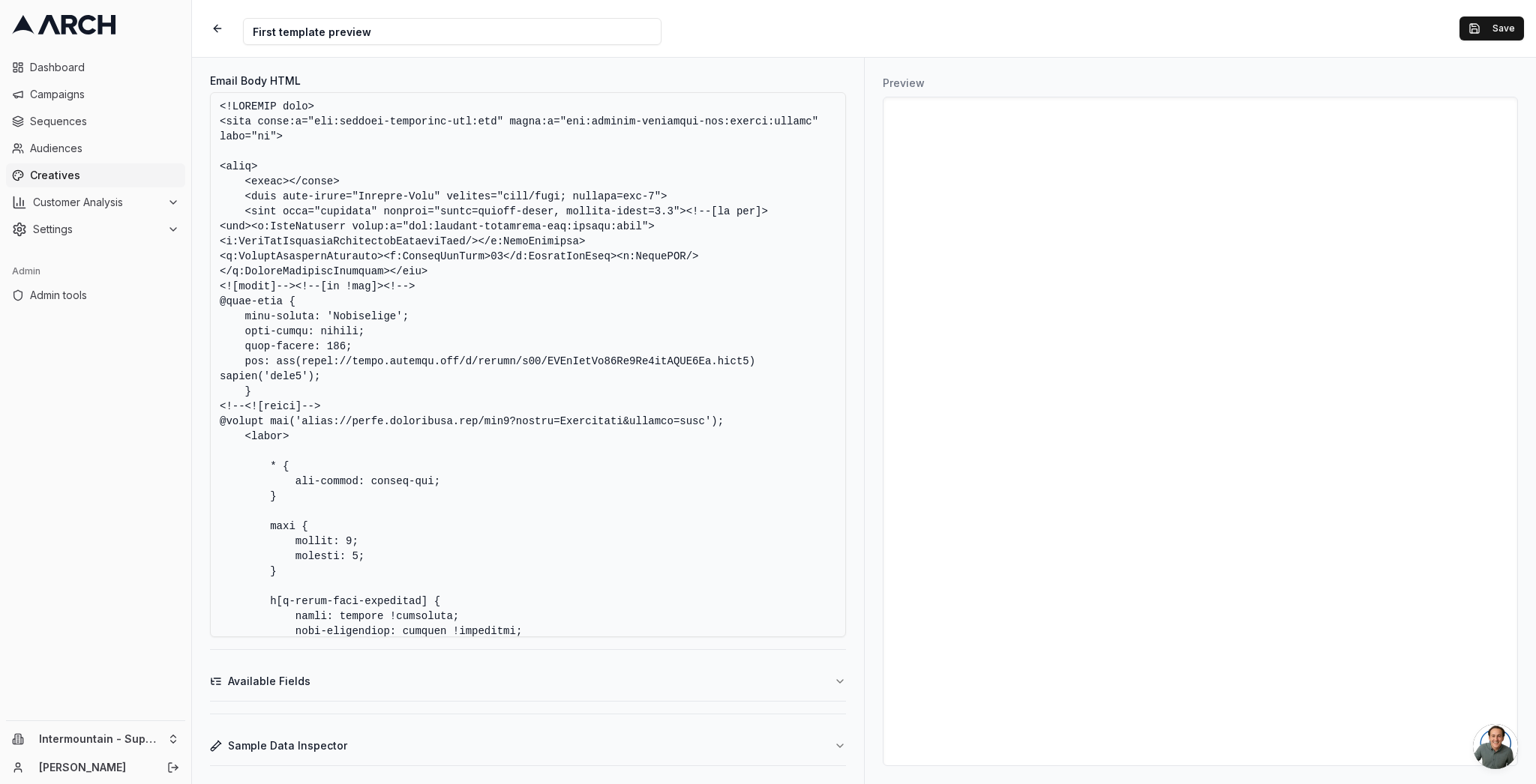
drag, startPoint x: 218, startPoint y: 298, endPoint x: 305, endPoint y: 390, distance: 126.6
click at [305, 390] on textarea "Email Body HTML" at bounding box center [528, 364] width 636 height 545
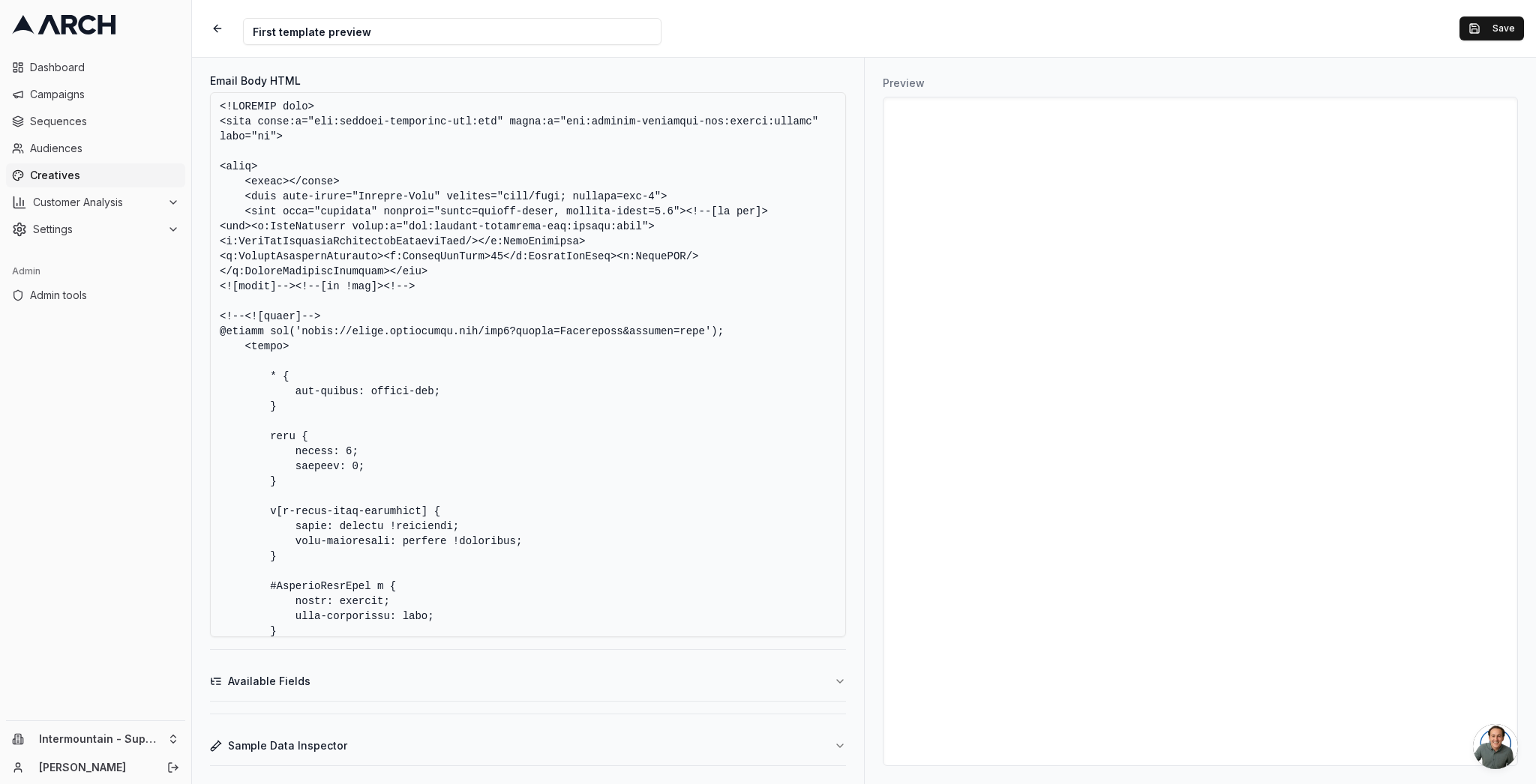
paste textarea "<style> @import url('[URL][DOMAIN_NAME]); </style>"
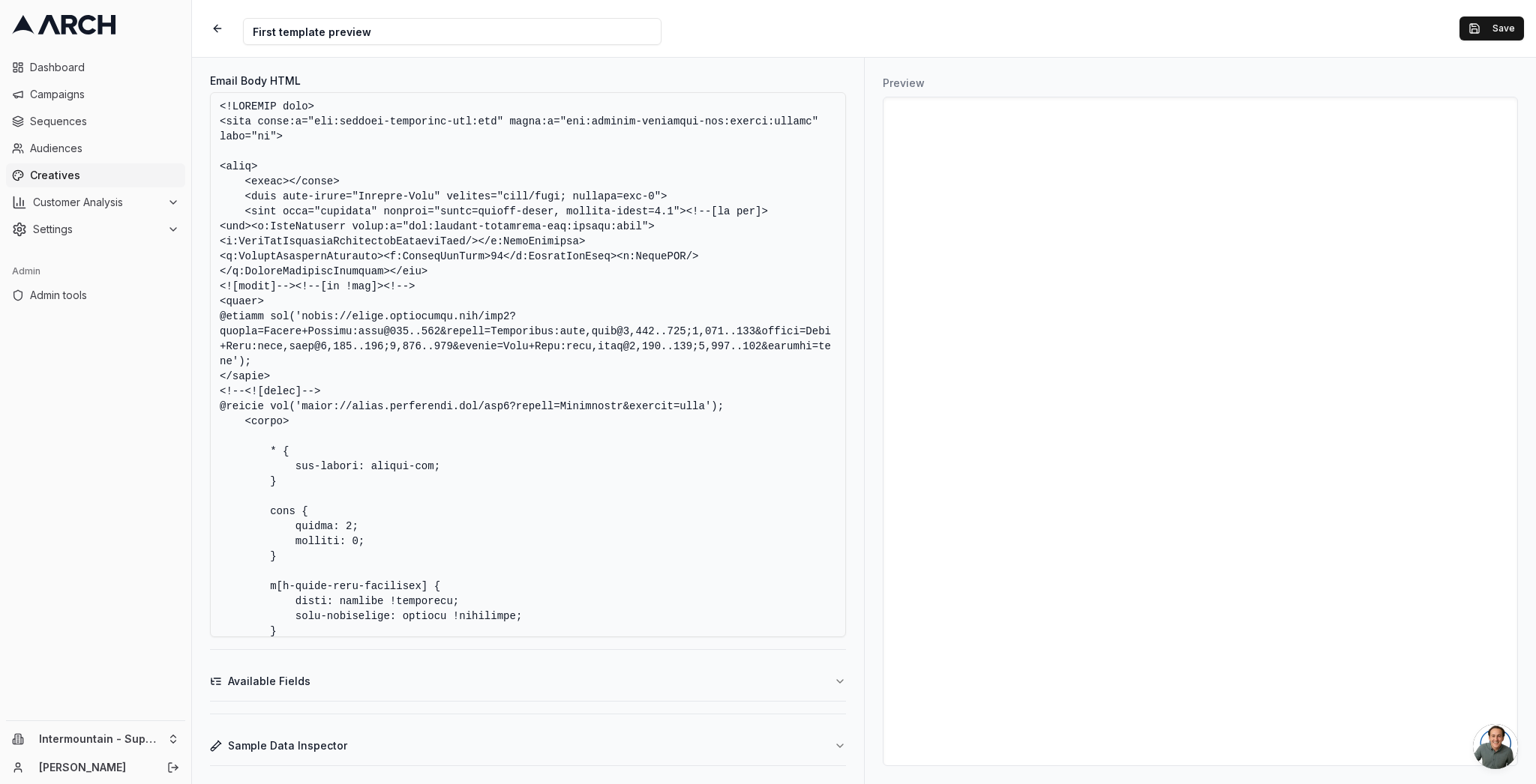
click at [744, 402] on textarea "Email Body HTML" at bounding box center [528, 364] width 636 height 545
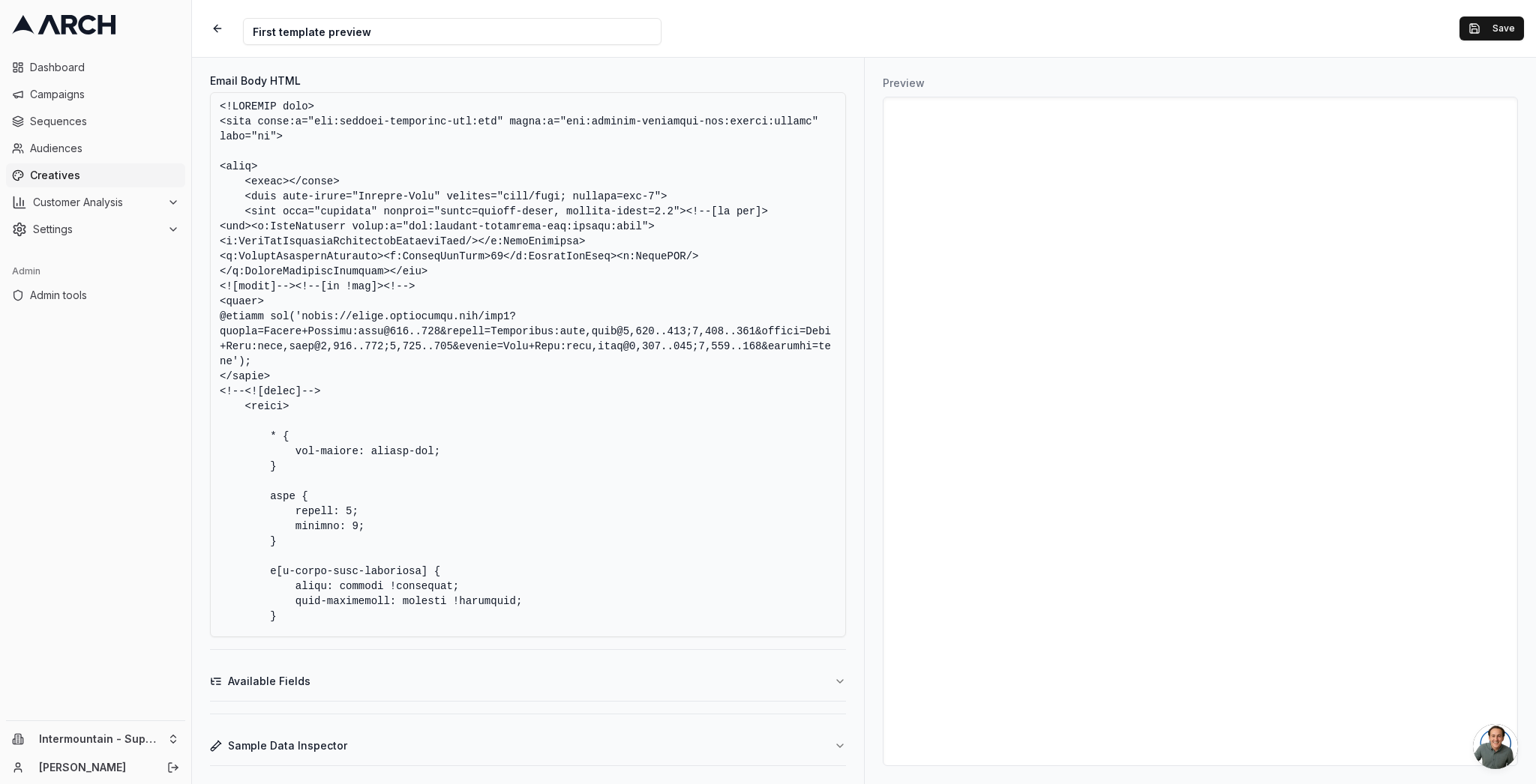
drag, startPoint x: 401, startPoint y: 330, endPoint x: 265, endPoint y: 331, distance: 136.0
click at [265, 331] on textarea "Email Body HTML" at bounding box center [528, 364] width 636 height 545
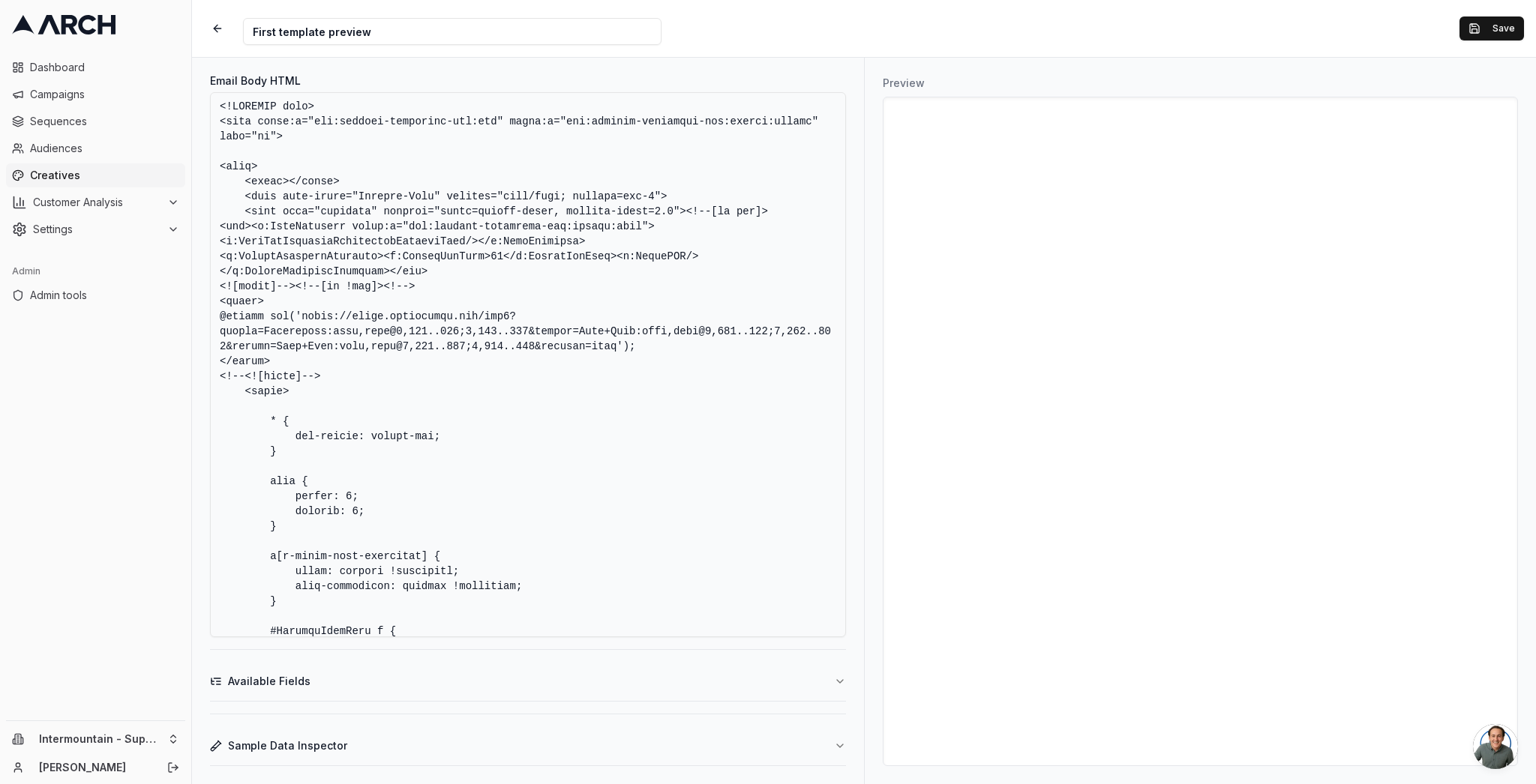
click at [345, 329] on textarea "Email Body HTML" at bounding box center [528, 364] width 636 height 545
drag, startPoint x: 529, startPoint y: 330, endPoint x: 541, endPoint y: 347, distance: 20.8
click at [541, 347] on textarea "Email Body HTML" at bounding box center [528, 364] width 636 height 545
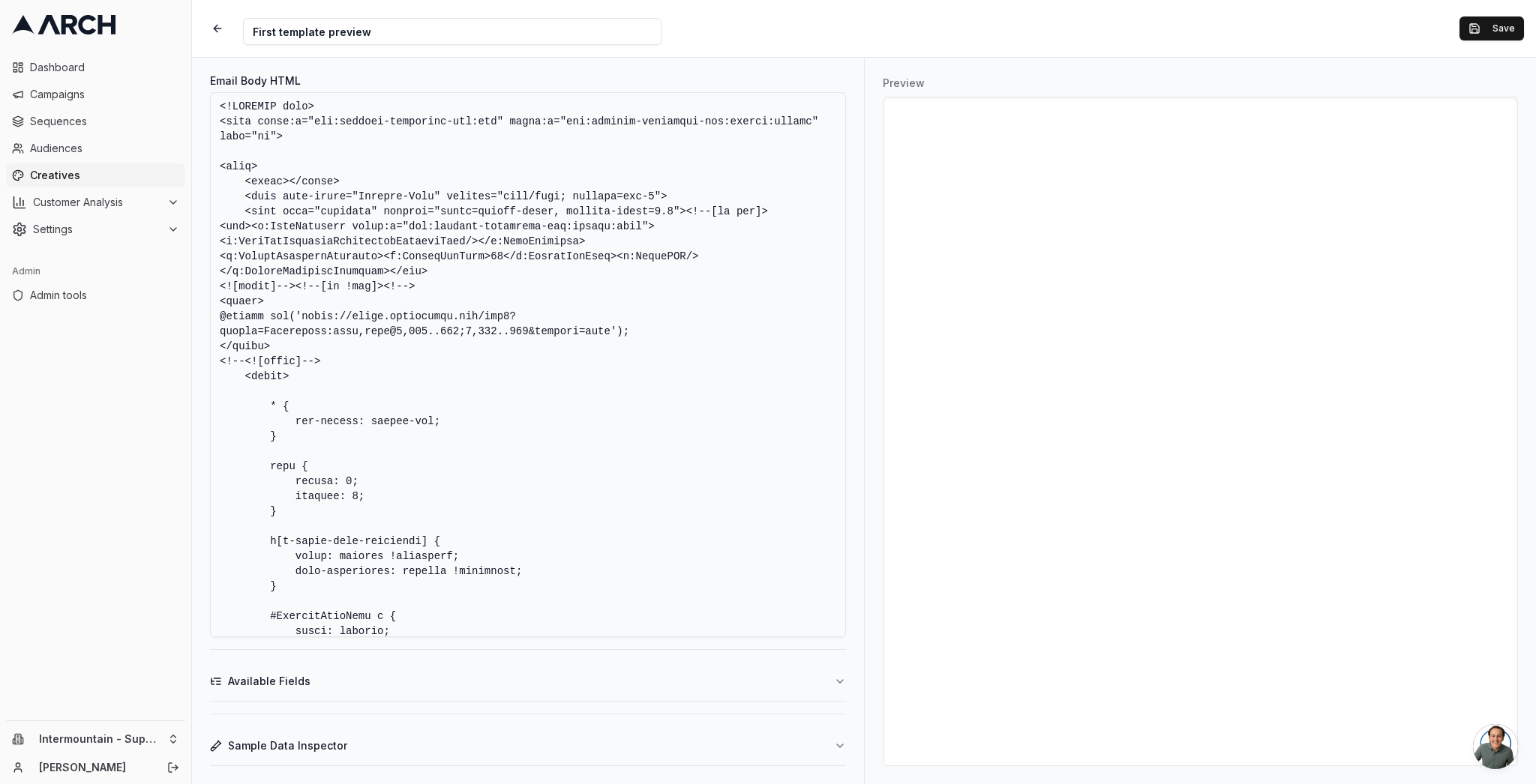
click at [503, 369] on textarea "Email Body HTML" at bounding box center [528, 364] width 636 height 545
click at [295, 329] on textarea "Email Body HTML" at bounding box center [528, 364] width 636 height 545
drag, startPoint x: 288, startPoint y: 343, endPoint x: 199, endPoint y: 304, distance: 97.2
click at [199, 304] on div "Email Body HTML Available Fields Sample Data Inspector" at bounding box center [528, 421] width 672 height 726
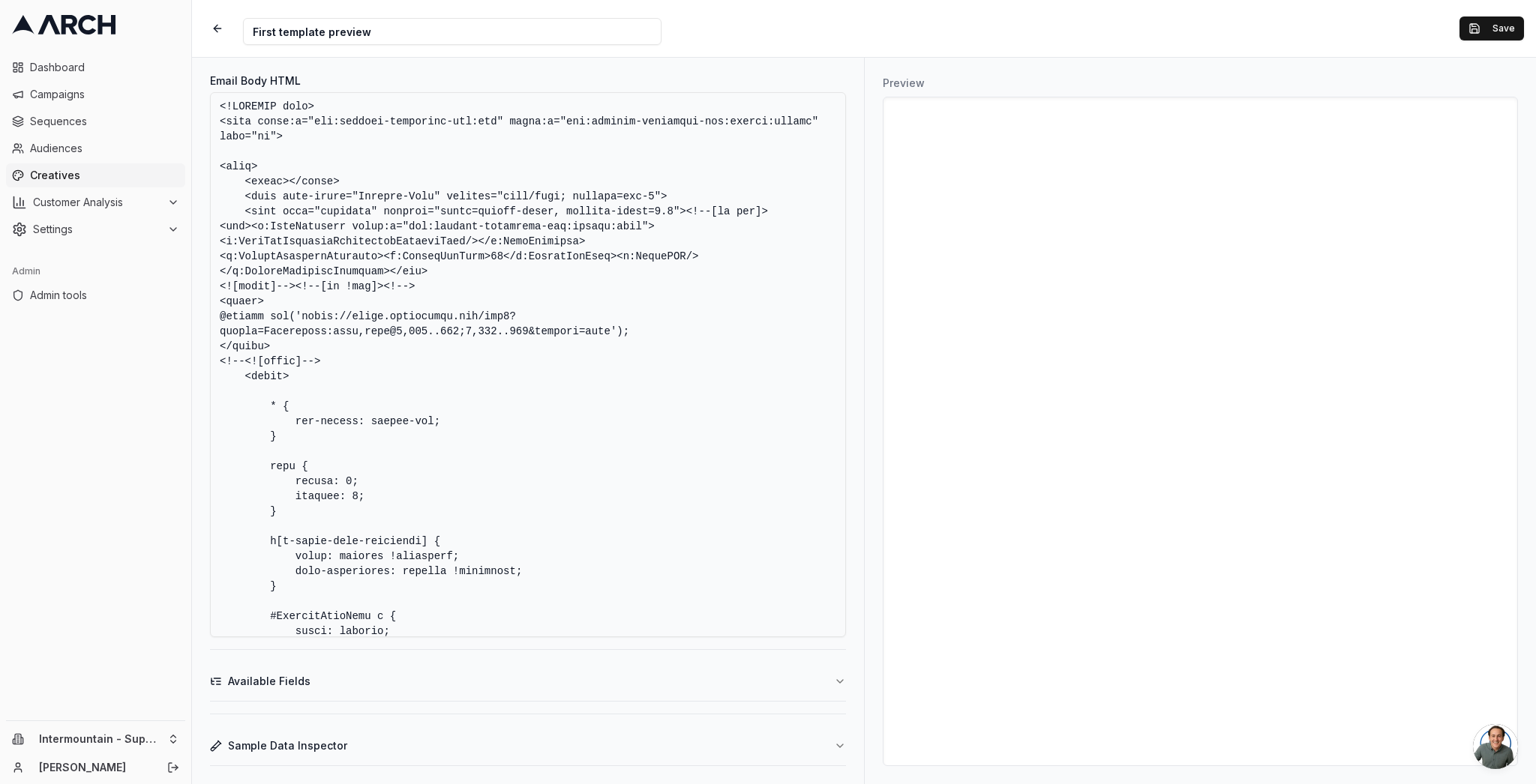
click at [335, 299] on textarea "Email Body HTML" at bounding box center [528, 364] width 636 height 545
click at [519, 375] on textarea "Email Body HTML" at bounding box center [528, 364] width 636 height 545
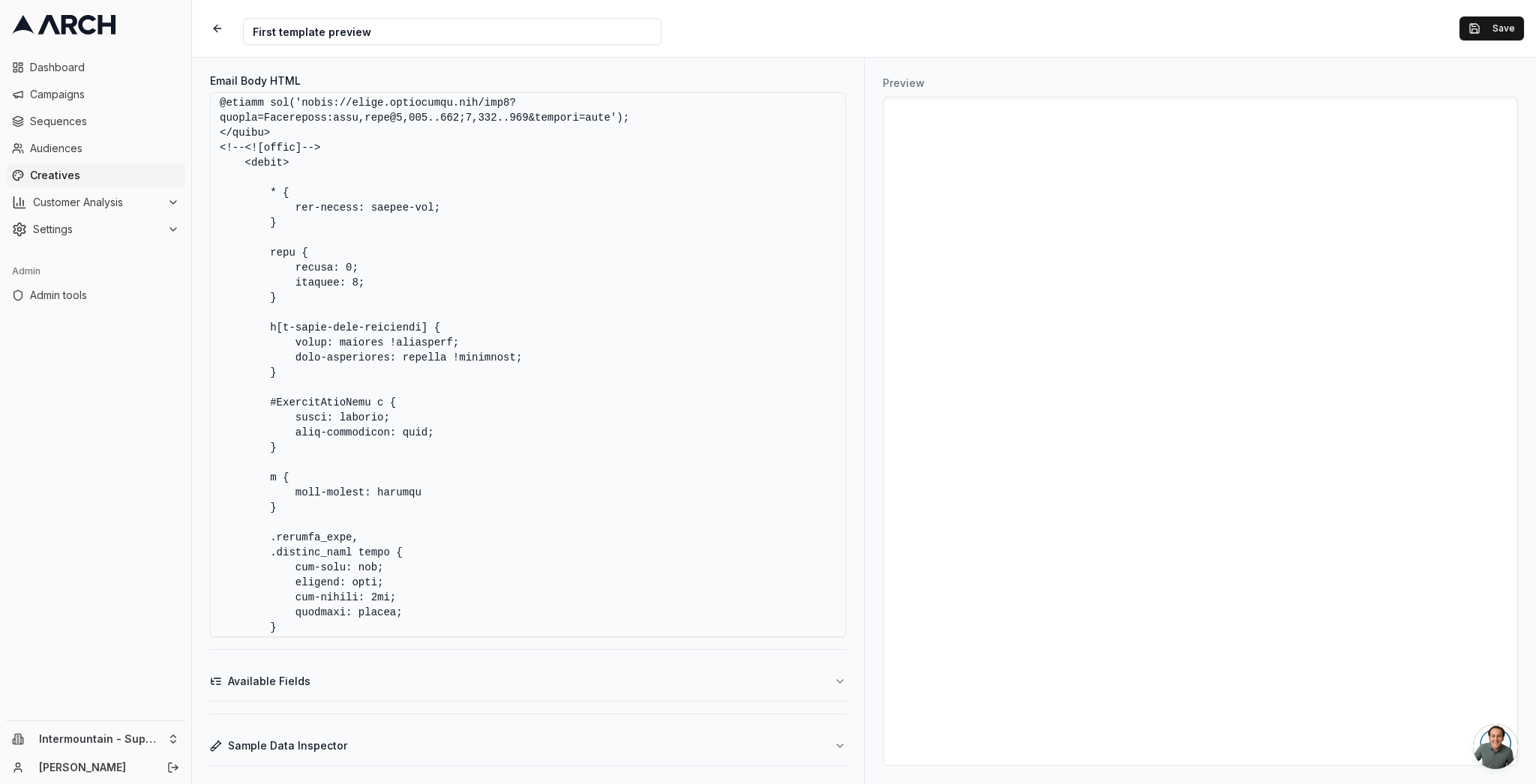
scroll to position [214, 0]
click at [617, 381] on textarea "Email Body HTML" at bounding box center [528, 364] width 636 height 545
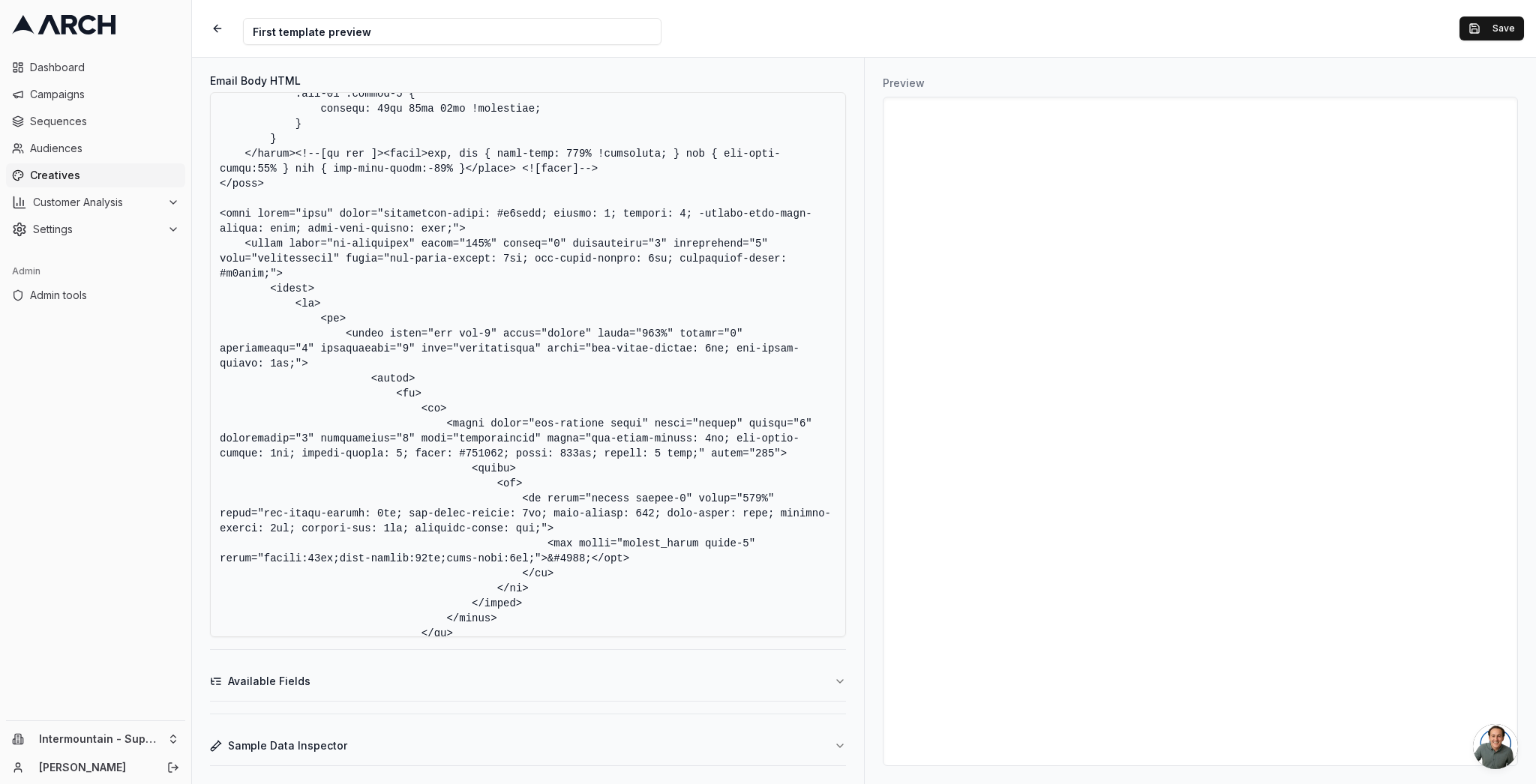
scroll to position [0, 0]
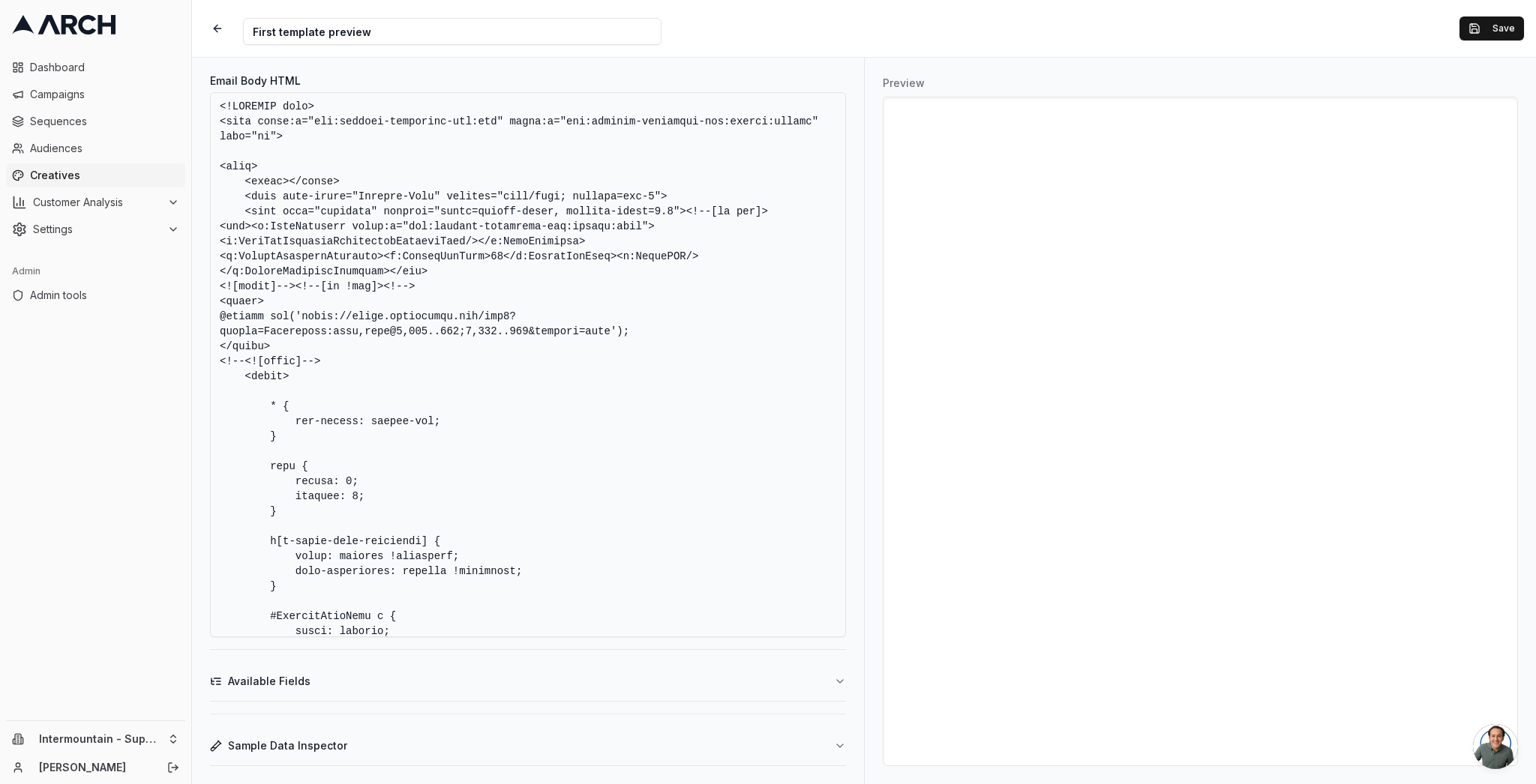
click at [342, 359] on textarea "Email Body HTML" at bounding box center [528, 364] width 636 height 545
click at [318, 381] on textarea "Email Body HTML" at bounding box center [528, 364] width 636 height 545
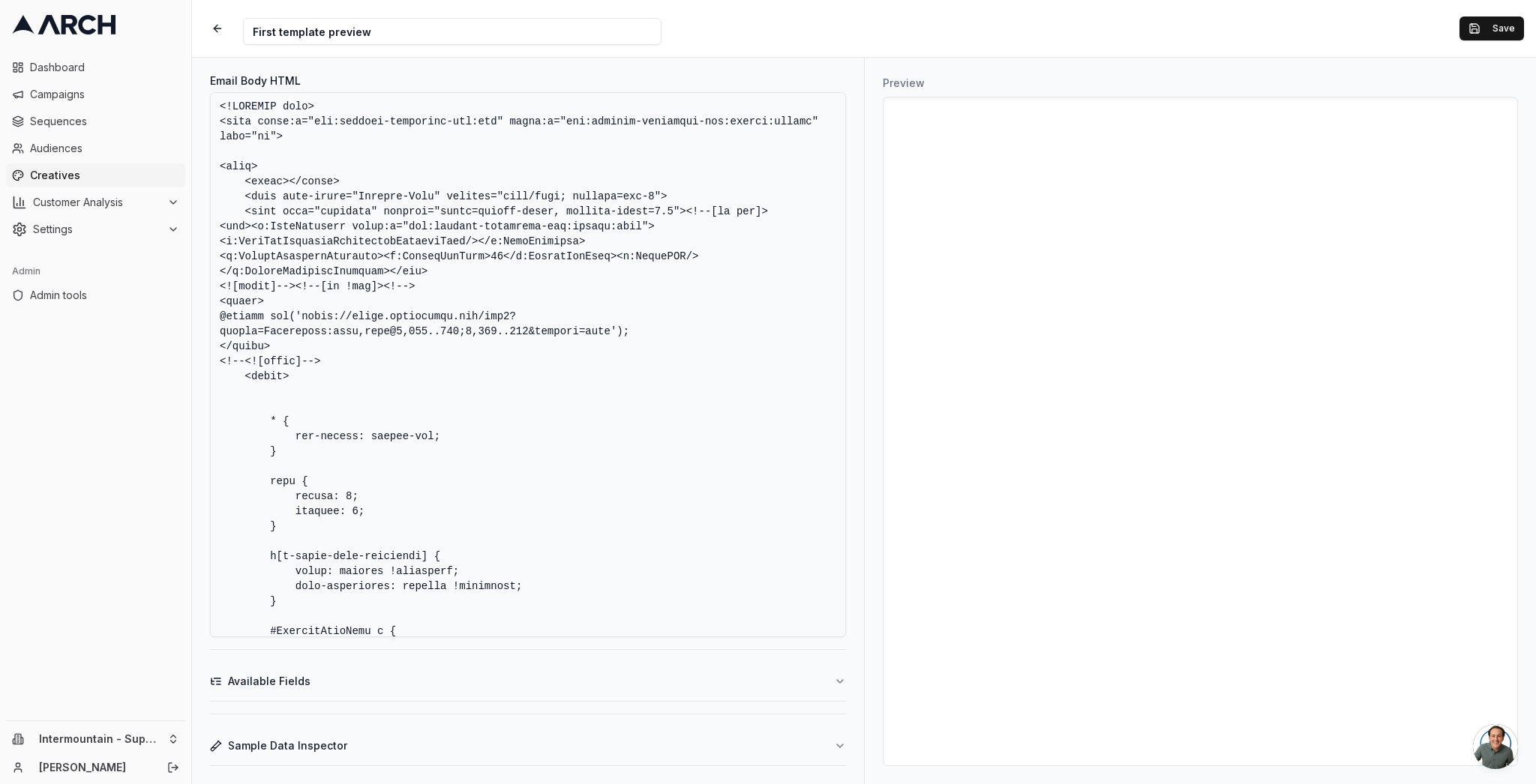
paste textarea ".[PERSON_NAME]-<uniquifier> { font-family: "Montserrat", sans-serif; font-optic…"
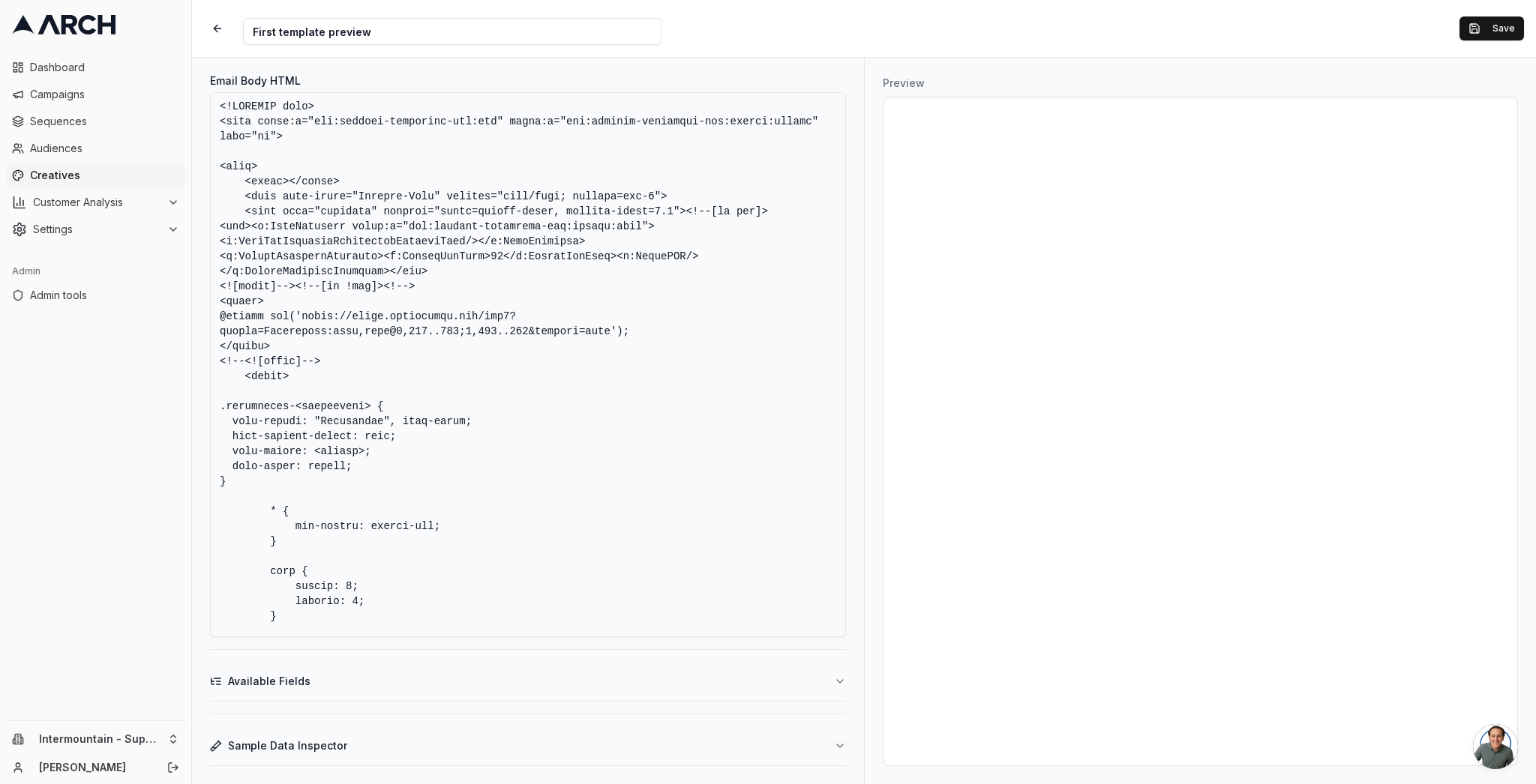
click at [291, 408] on textarea "Email Body HTML" at bounding box center [528, 364] width 636 height 545
drag, startPoint x: 369, startPoint y: 405, endPoint x: 378, endPoint y: 399, distance: 10.8
click at [370, 404] on textarea "Email Body HTML" at bounding box center [528, 364] width 636 height 545
drag, startPoint x: 361, startPoint y: 469, endPoint x: 209, endPoint y: 423, distance: 158.8
click at [210, 422] on textarea "Email Body HTML" at bounding box center [528, 364] width 636 height 545
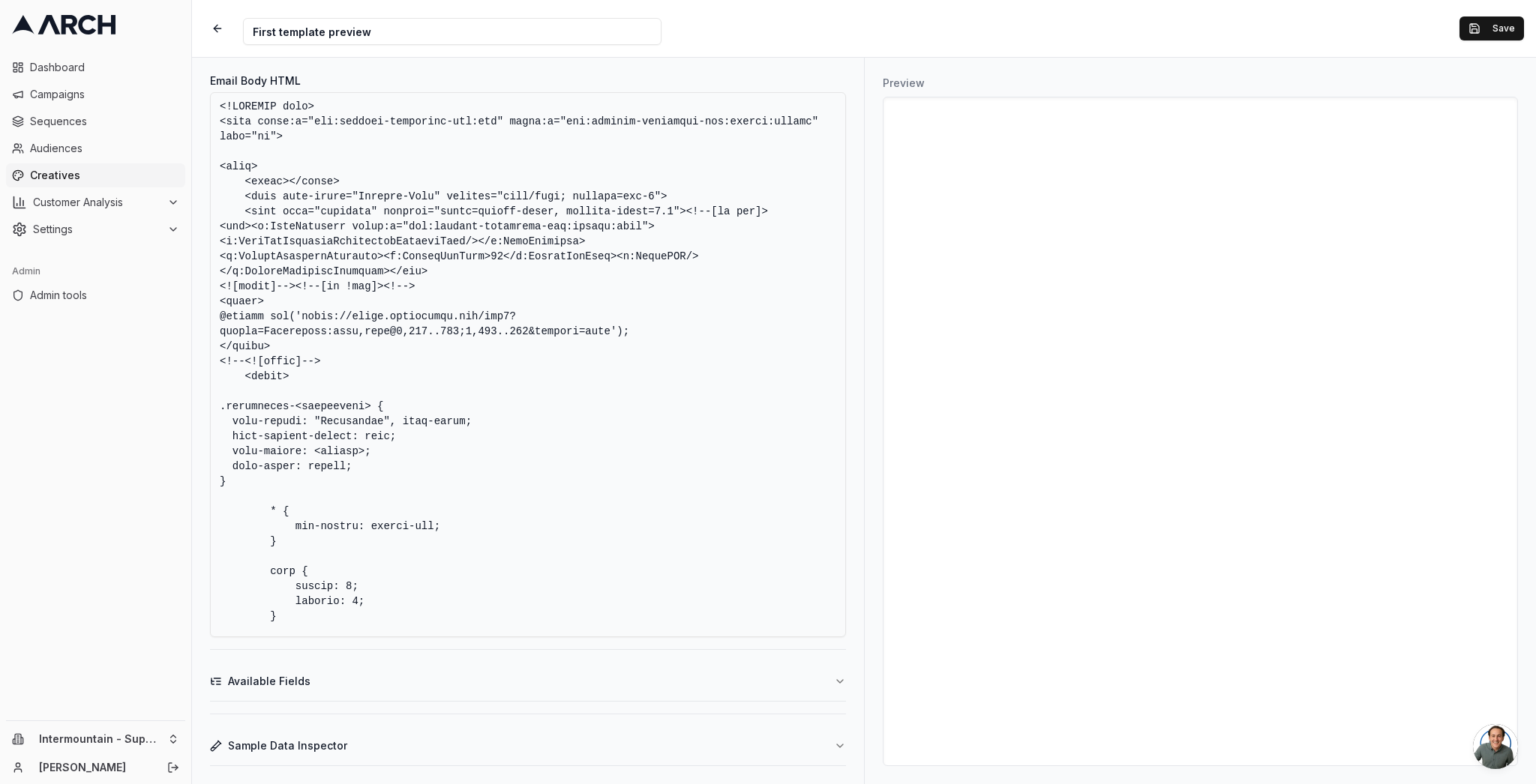
click at [461, 527] on textarea "Email Body HTML" at bounding box center [528, 364] width 636 height 545
paste textarea "font-family: "Montserrat", sans-serif; font-optical-sizing: auto; font-weight: …"
drag, startPoint x: 223, startPoint y: 446, endPoint x: 203, endPoint y: 405, distance: 45.6
click at [203, 405] on div "Email Body HTML Available Fields Sample Data Inspector" at bounding box center [528, 421] width 672 height 726
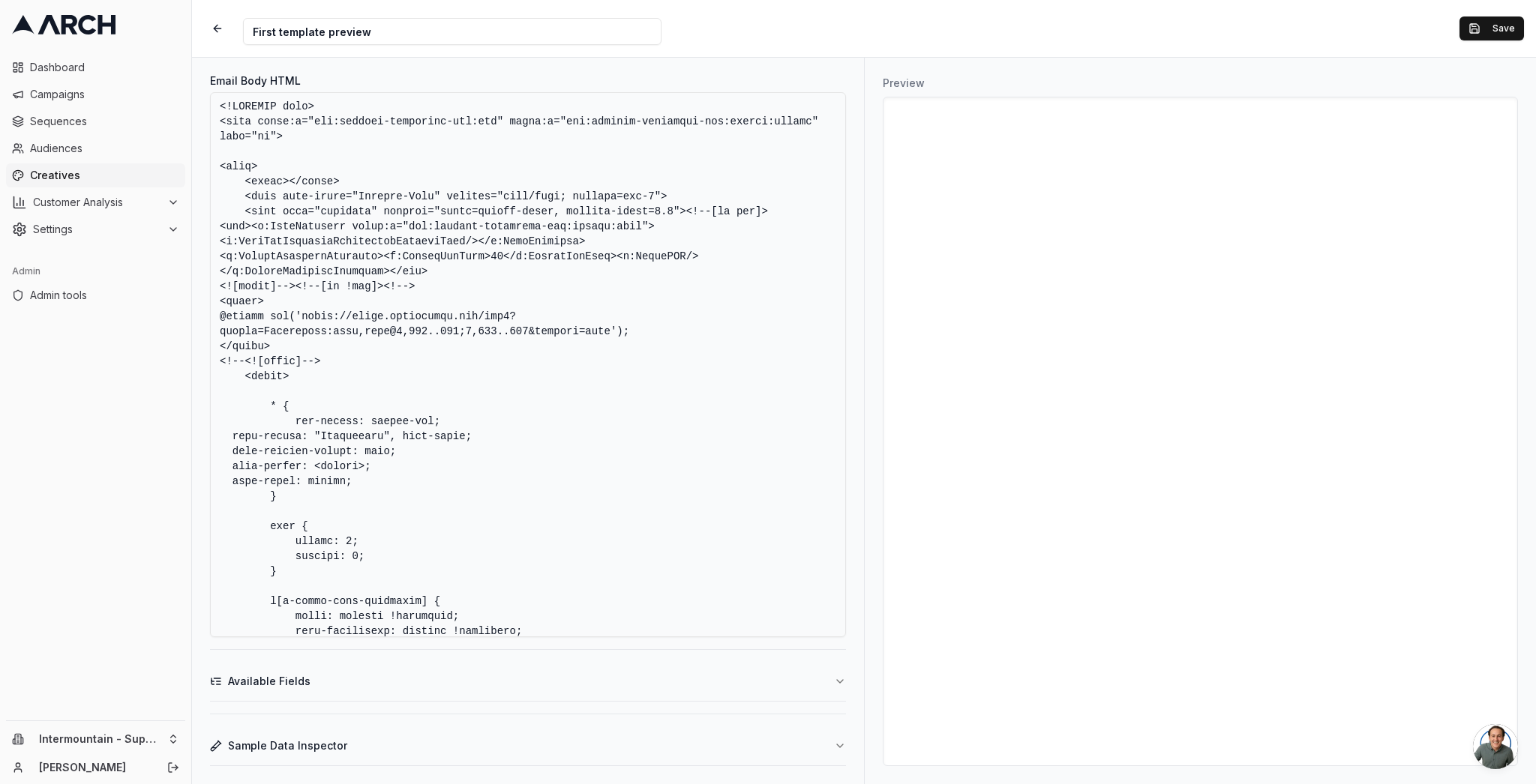
click at [359, 392] on textarea "Email Body HTML" at bounding box center [528, 364] width 636 height 545
type textarea "<!DOCTYPE html> <html xmlns:v="urn:schemas-microsoft-com:vml" xmlns:o="urn:sche…"
click at [1484, 20] on button "Save" at bounding box center [1492, 28] width 65 height 24
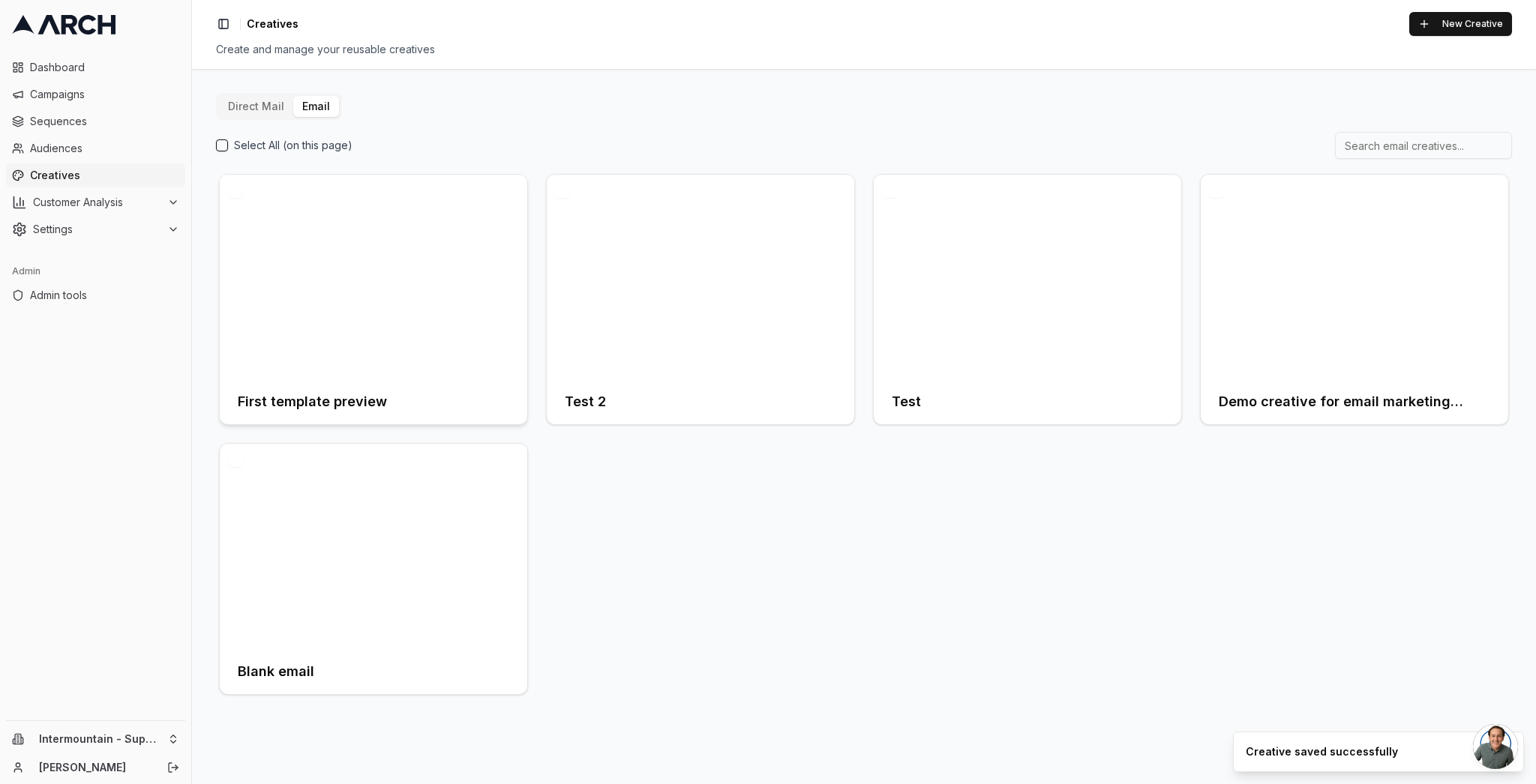
click at [297, 407] on h3 "First template preview" at bounding box center [312, 402] width 149 height 21
